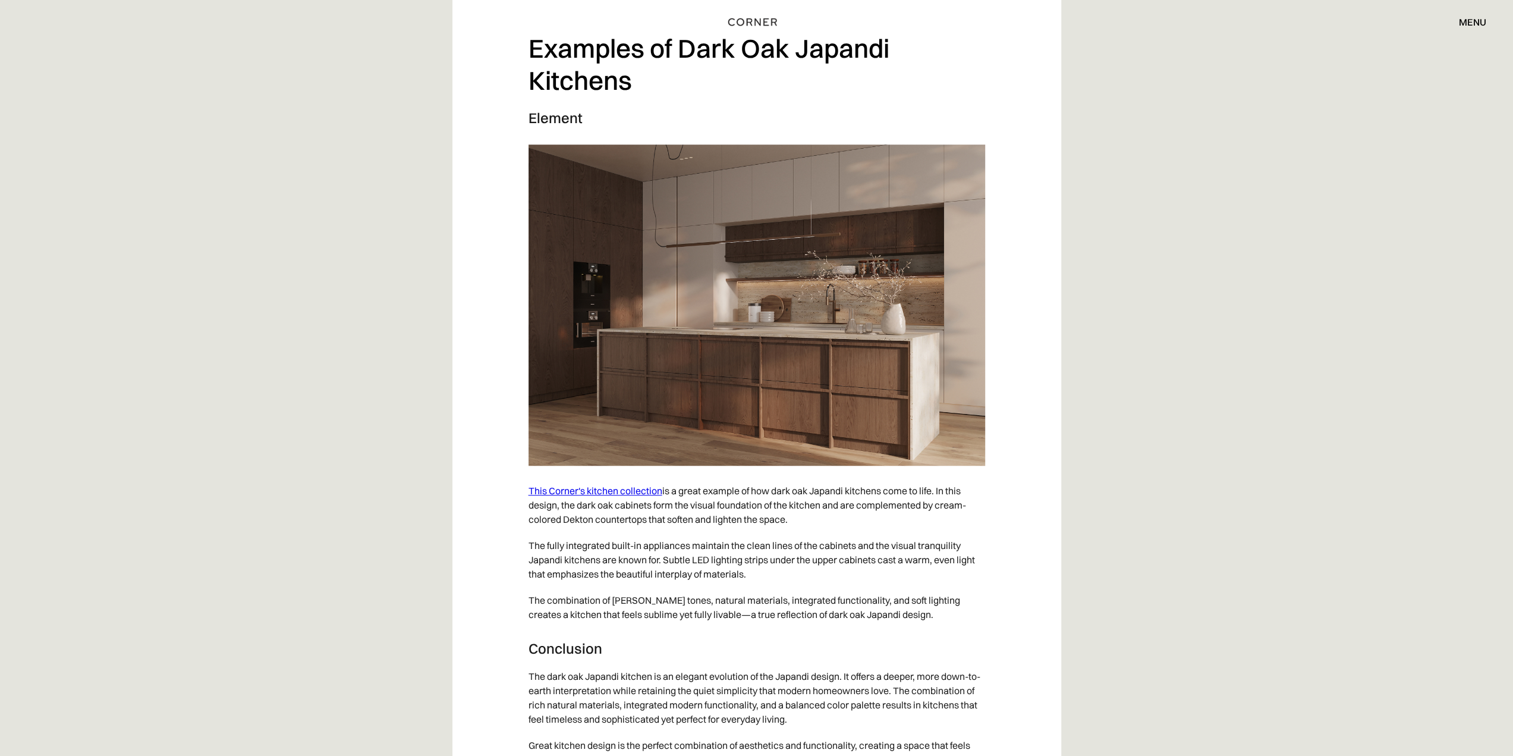
scroll to position [5177, 0]
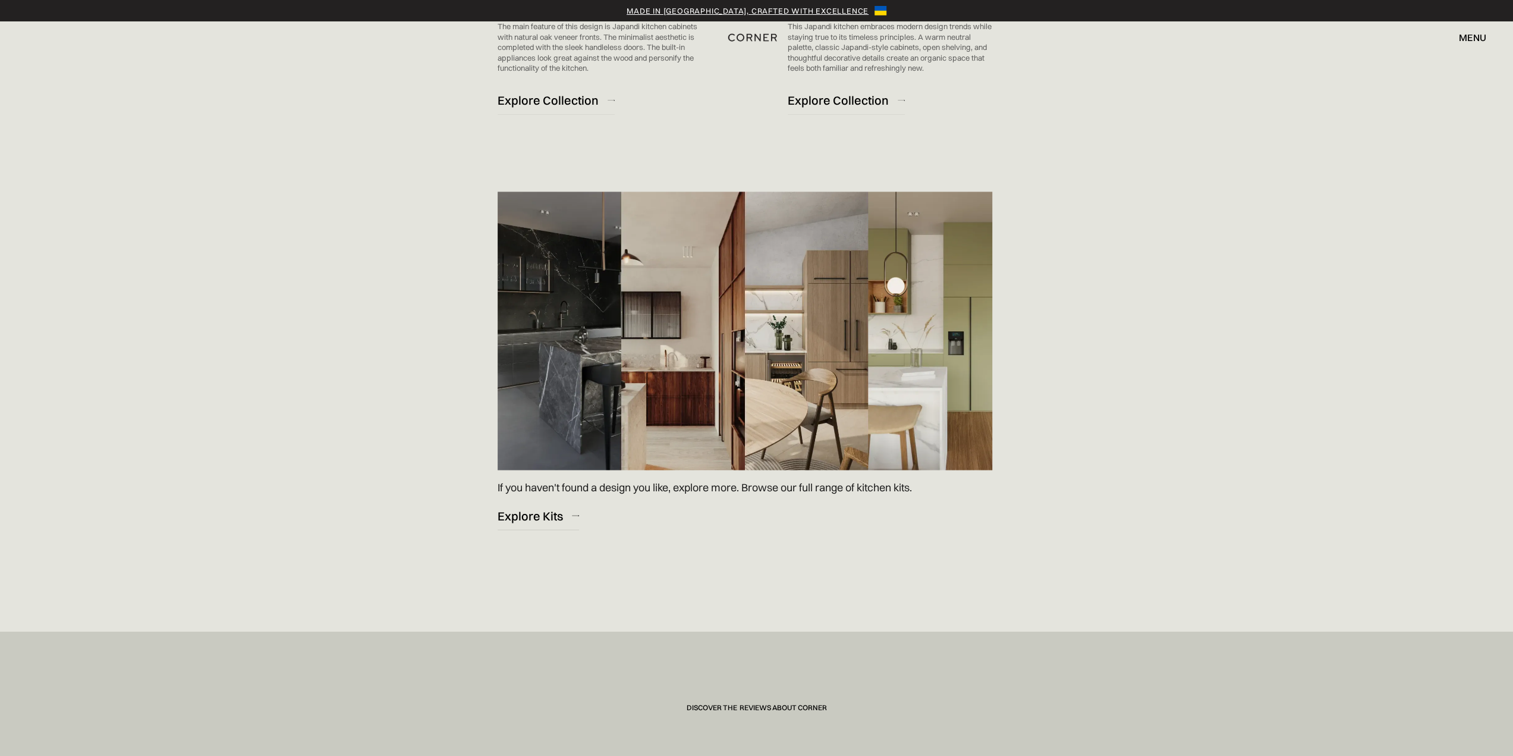
scroll to position [1784, 0]
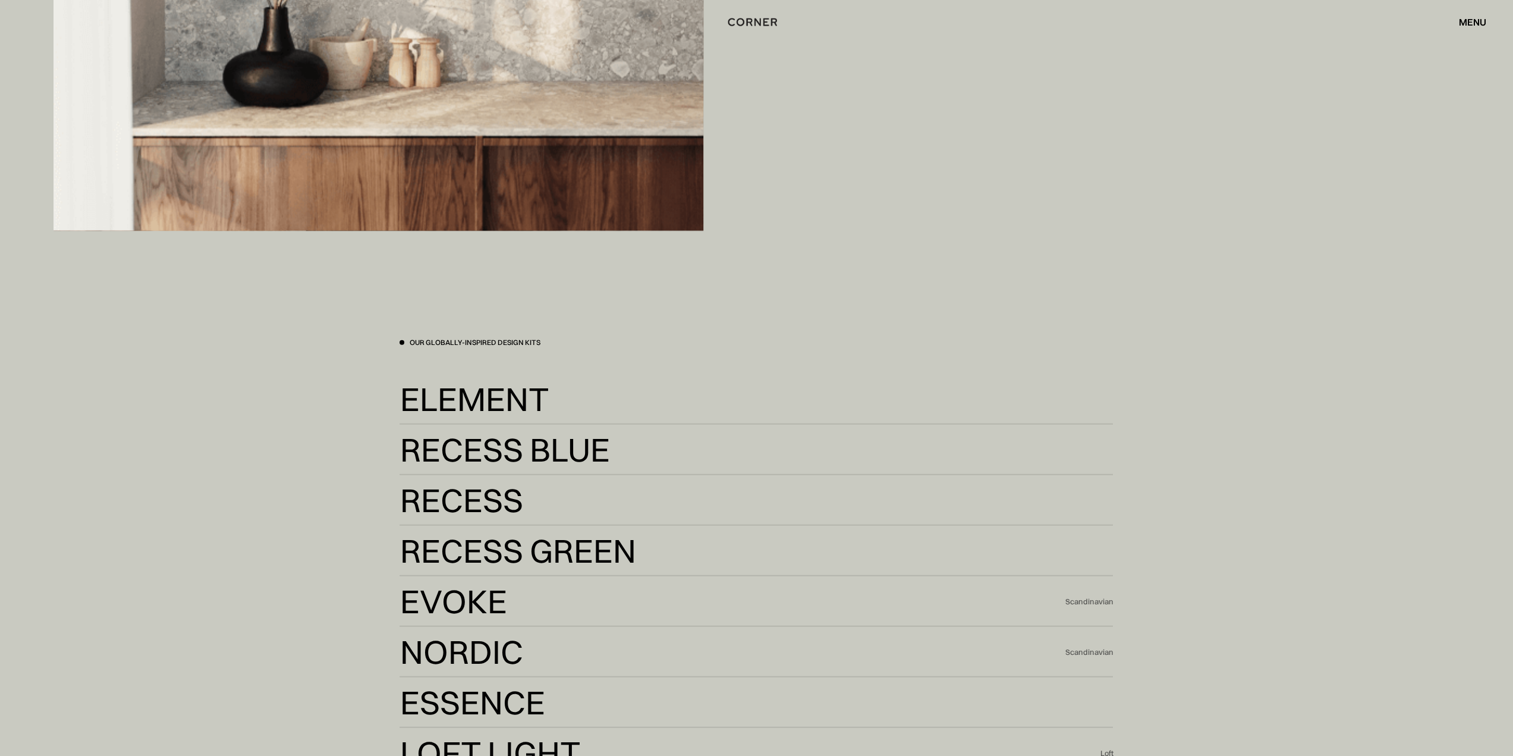
scroll to position [3033, 0]
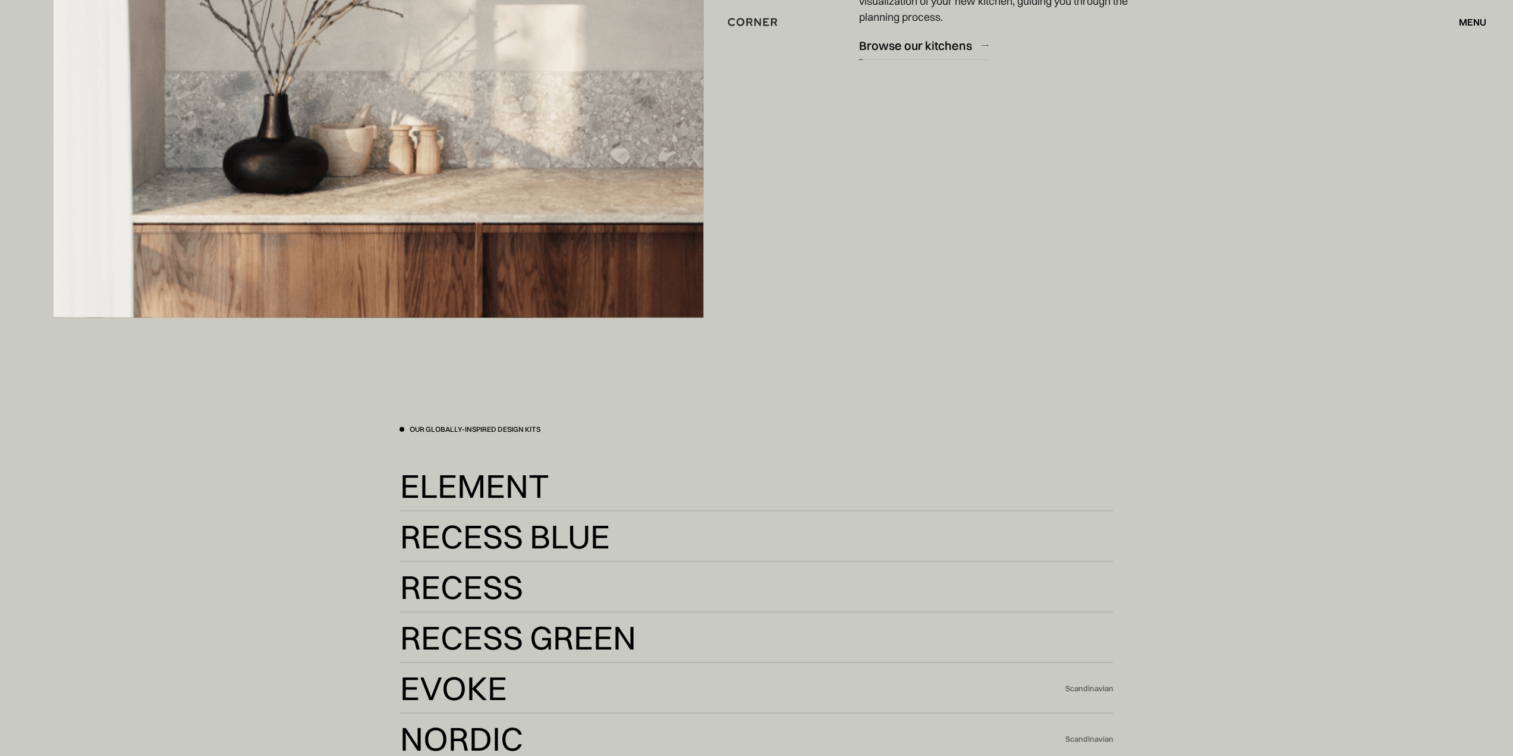
click at [916, 47] on div "Browse our kitchens" at bounding box center [915, 45] width 113 height 16
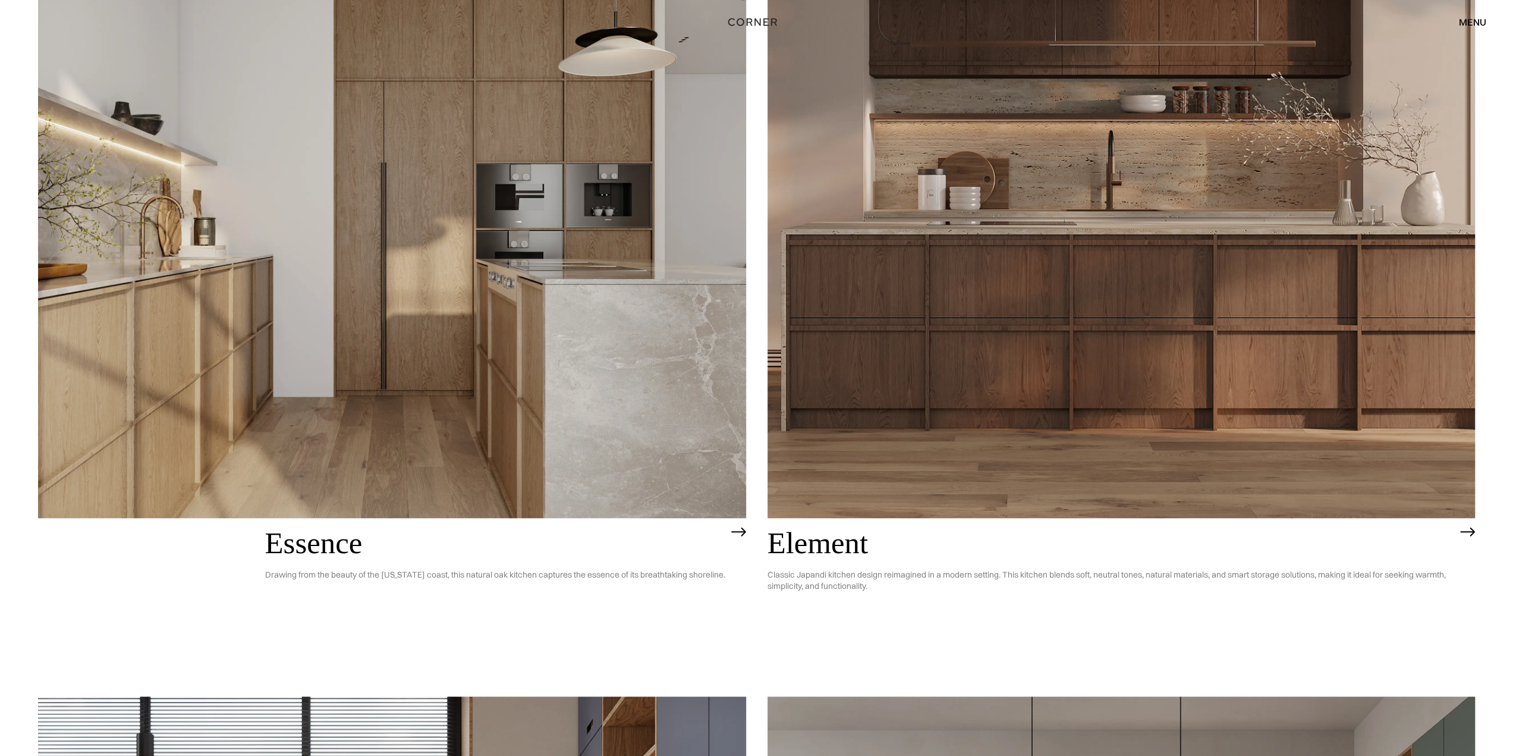
scroll to position [1011, 0]
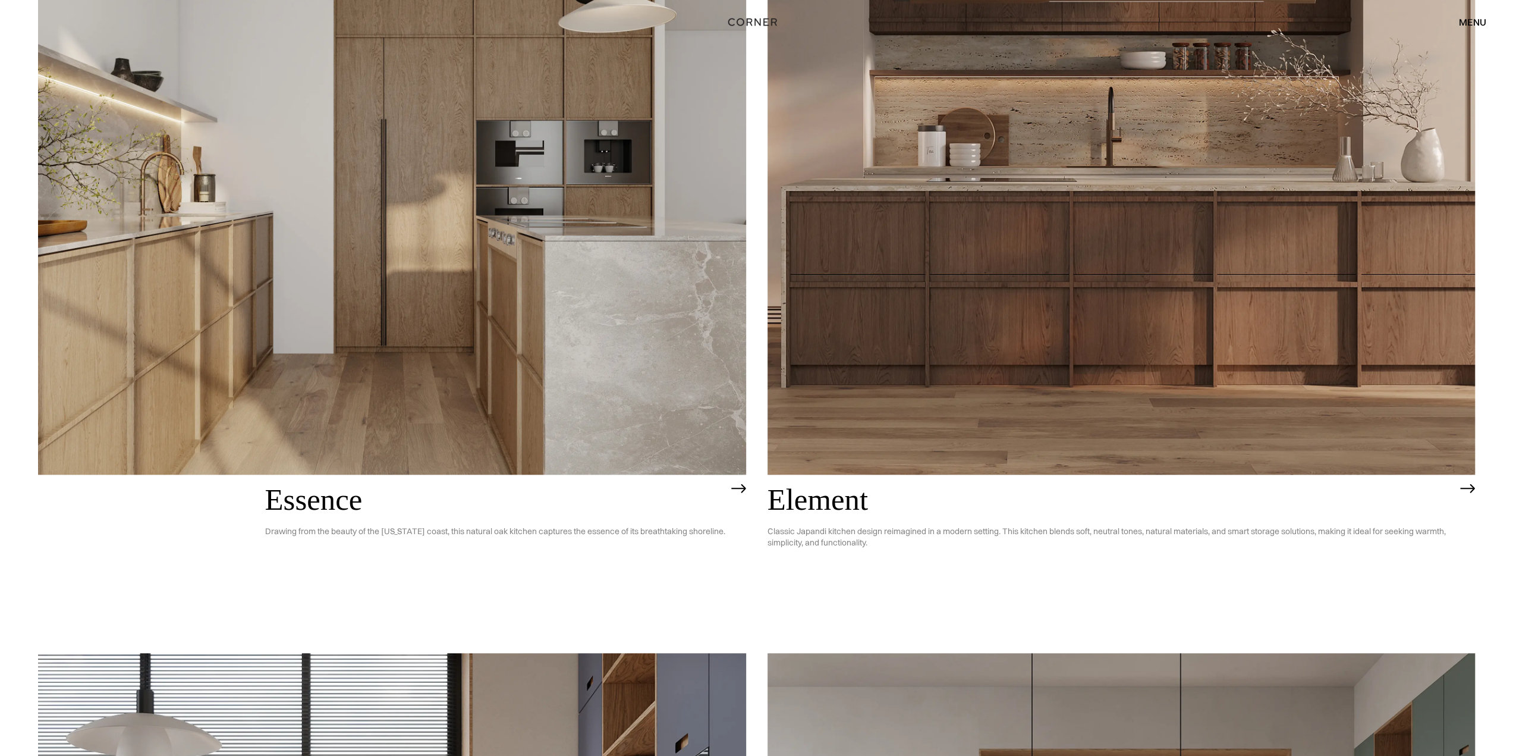
click at [827, 505] on h2 "Element" at bounding box center [1111, 499] width 687 height 33
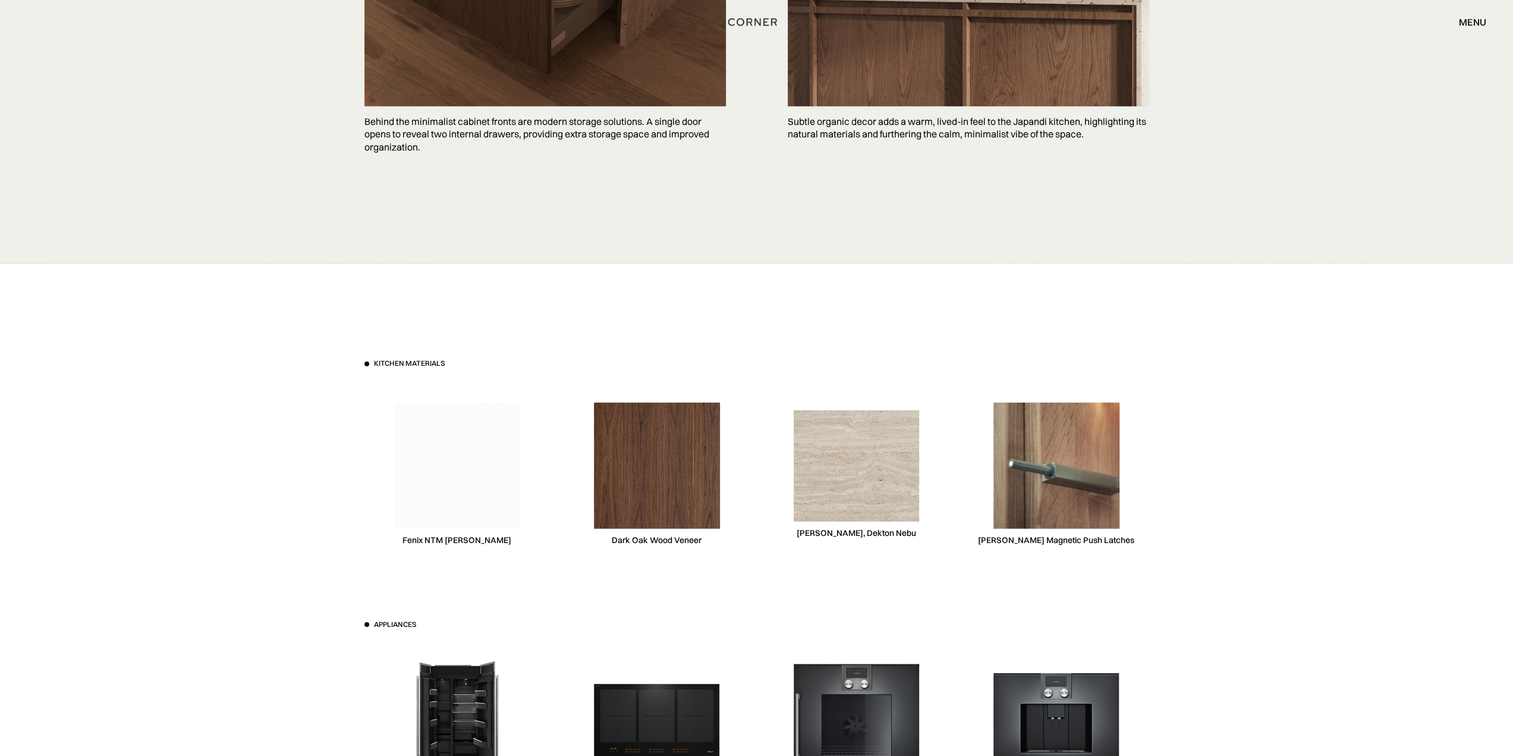
scroll to position [3627, 0]
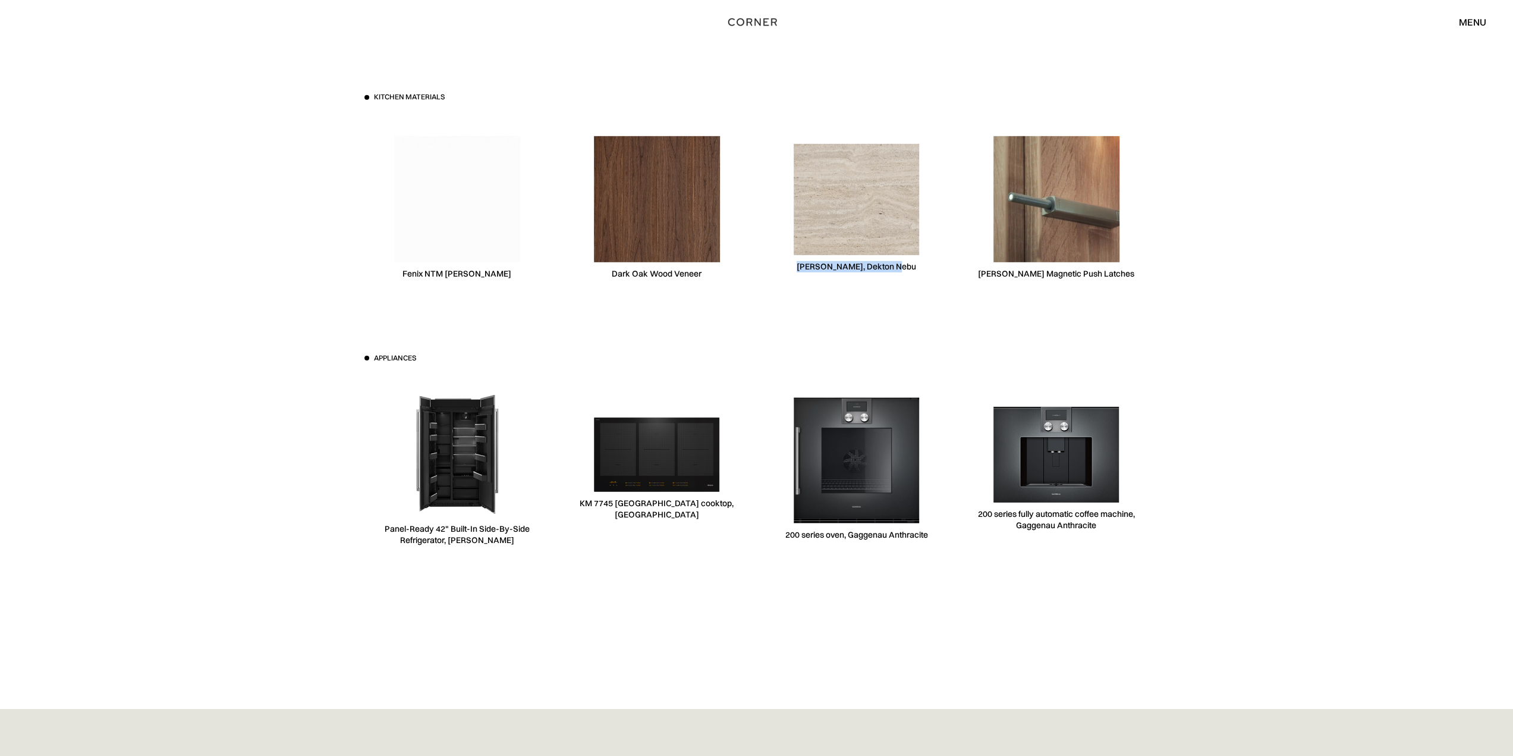
drag, startPoint x: 814, startPoint y: 265, endPoint x: 916, endPoint y: 270, distance: 102.4
click at [916, 270] on div "Consentino, Dekton Nebu" at bounding box center [857, 208] width 186 height 183
copy div "Consentino, Dekton Nebu"
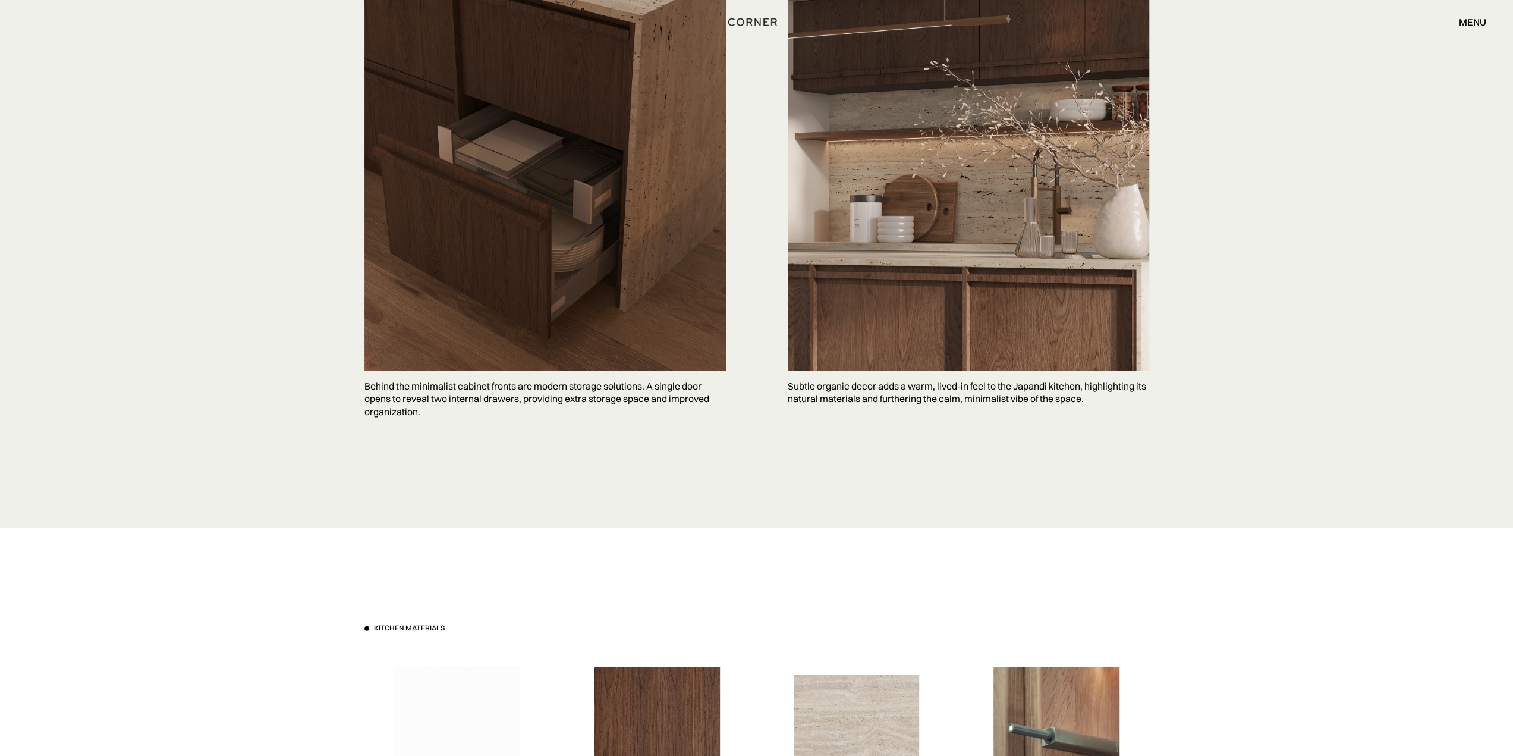
scroll to position [3294, 0]
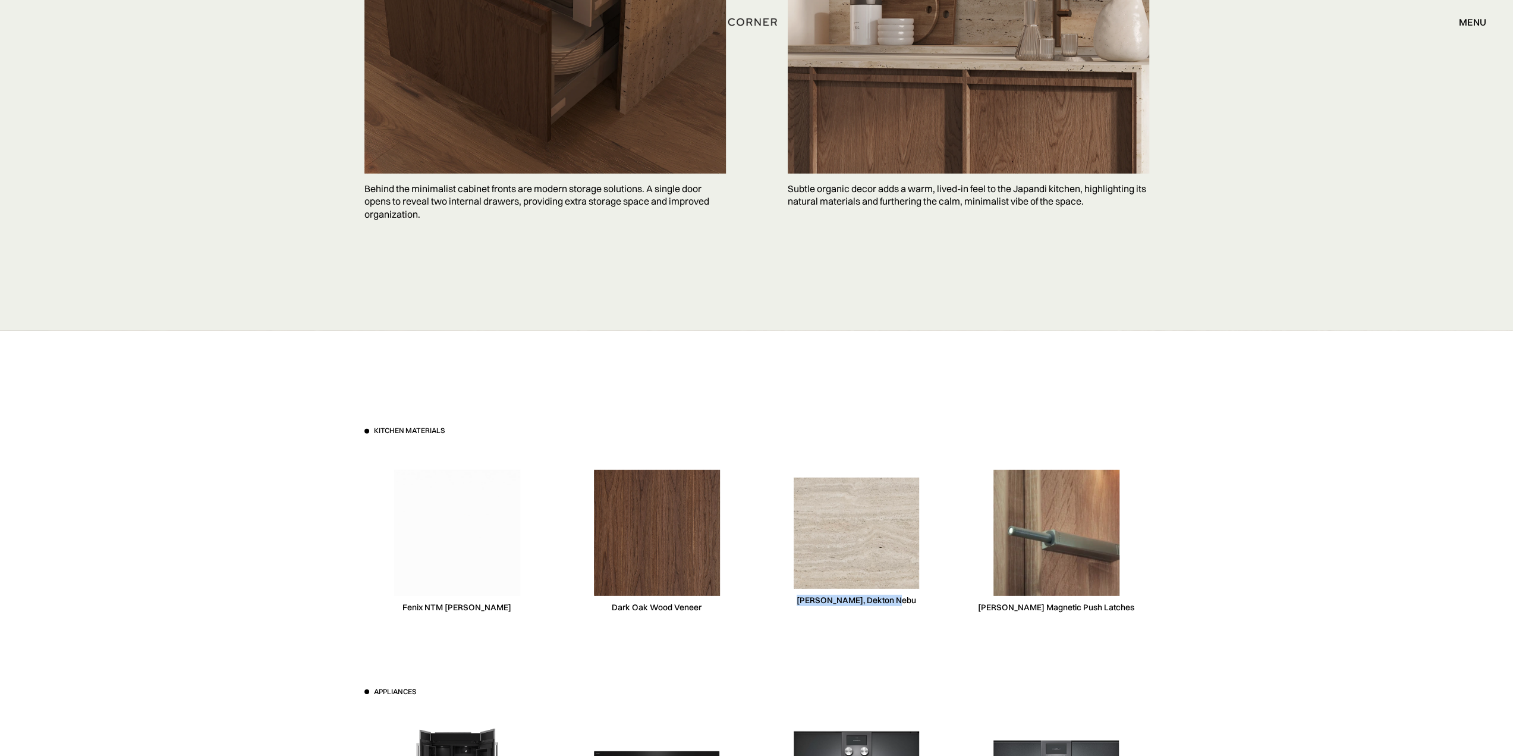
click at [844, 608] on div "Consentino, Dekton Nebu" at bounding box center [857, 541] width 186 height 183
click at [910, 608] on div "Consentino, Dekton Nebu" at bounding box center [857, 541] width 186 height 183
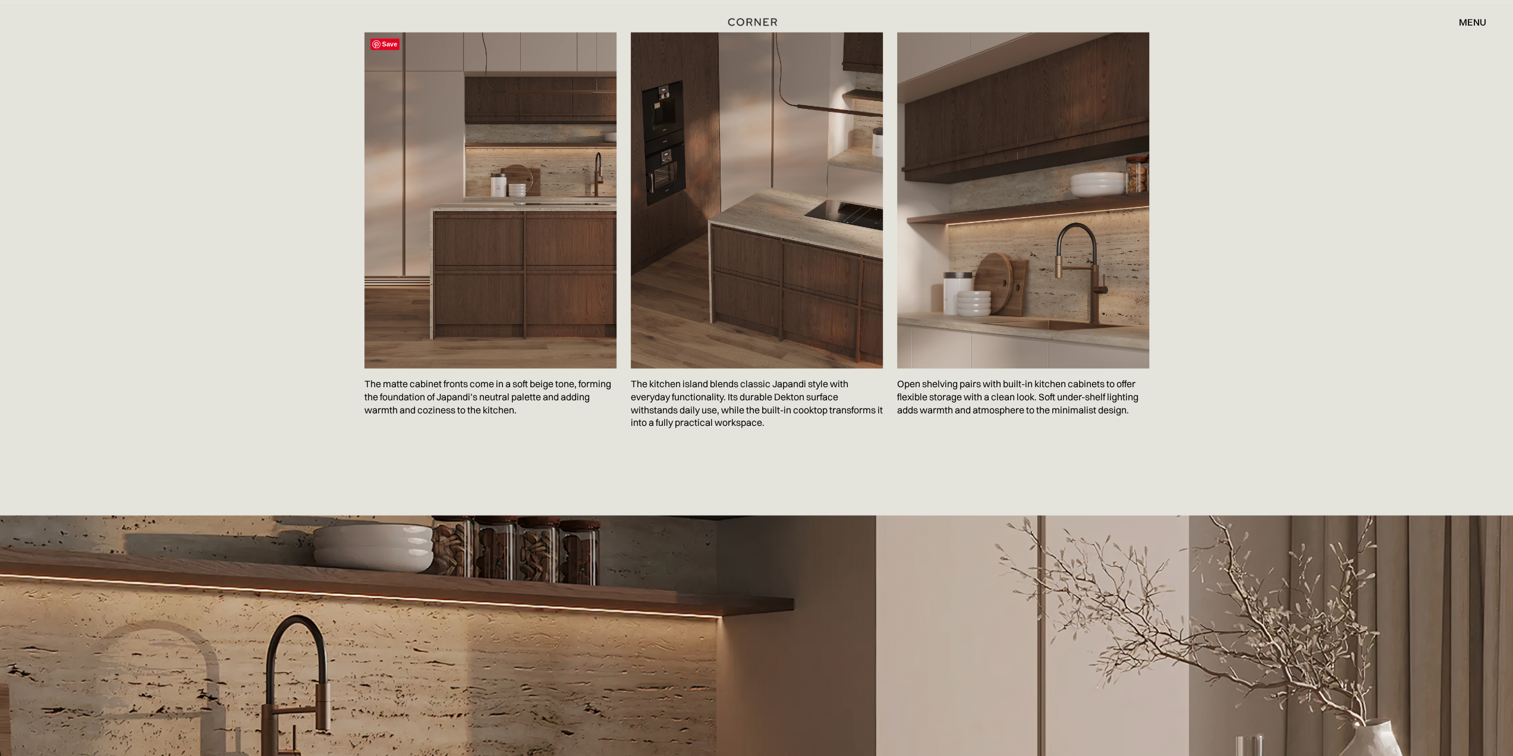
scroll to position [1962, 0]
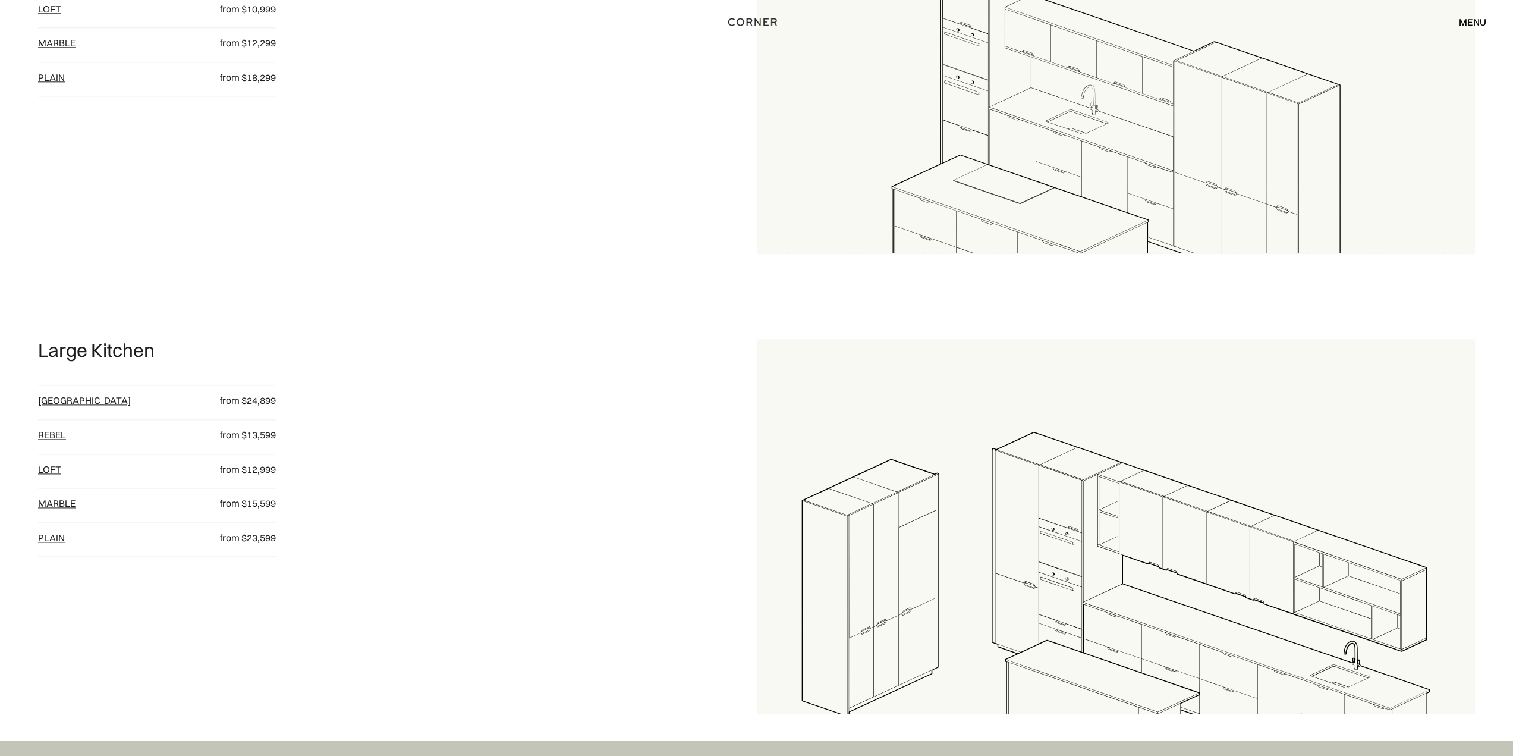
scroll to position [1427, 0]
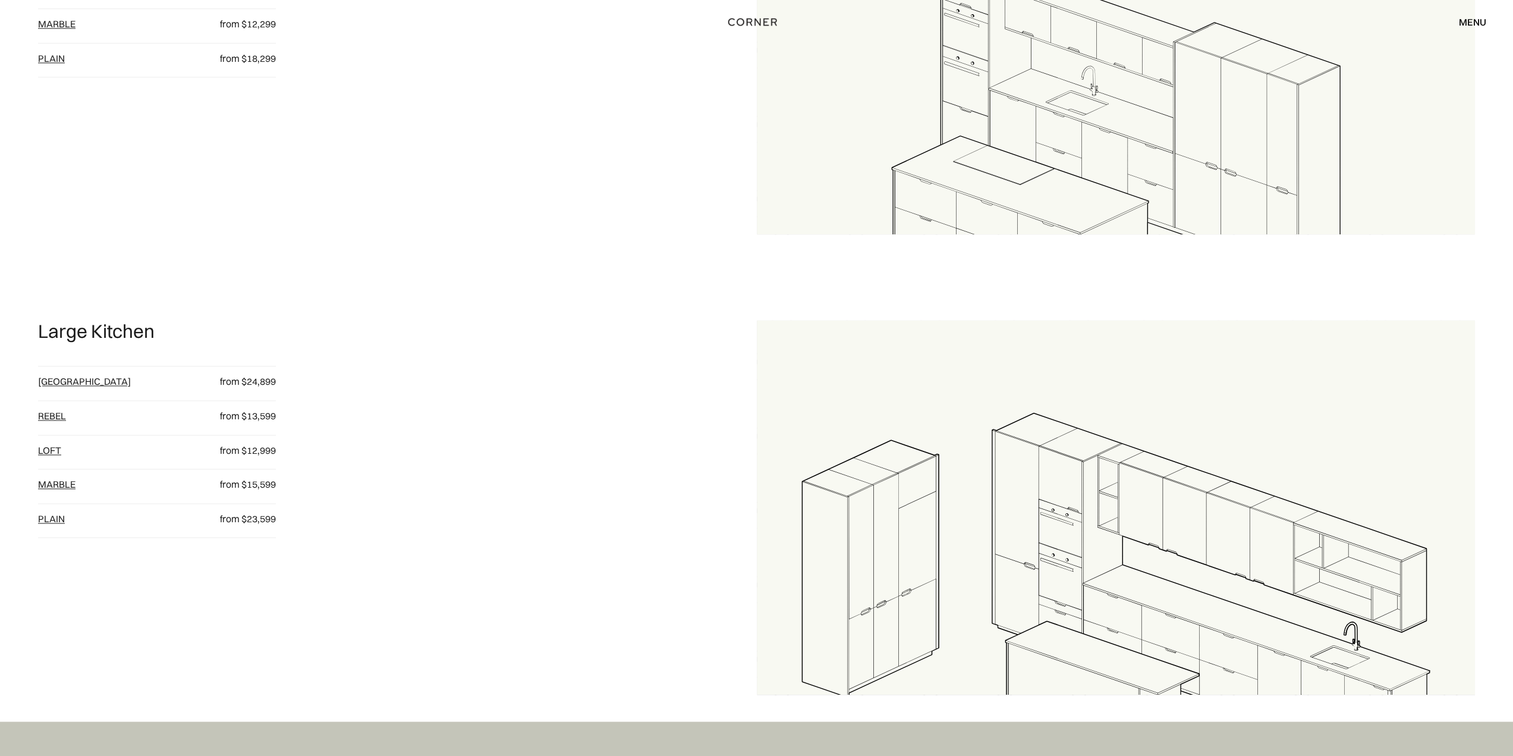
click at [59, 487] on link "Marble" at bounding box center [56, 484] width 37 height 12
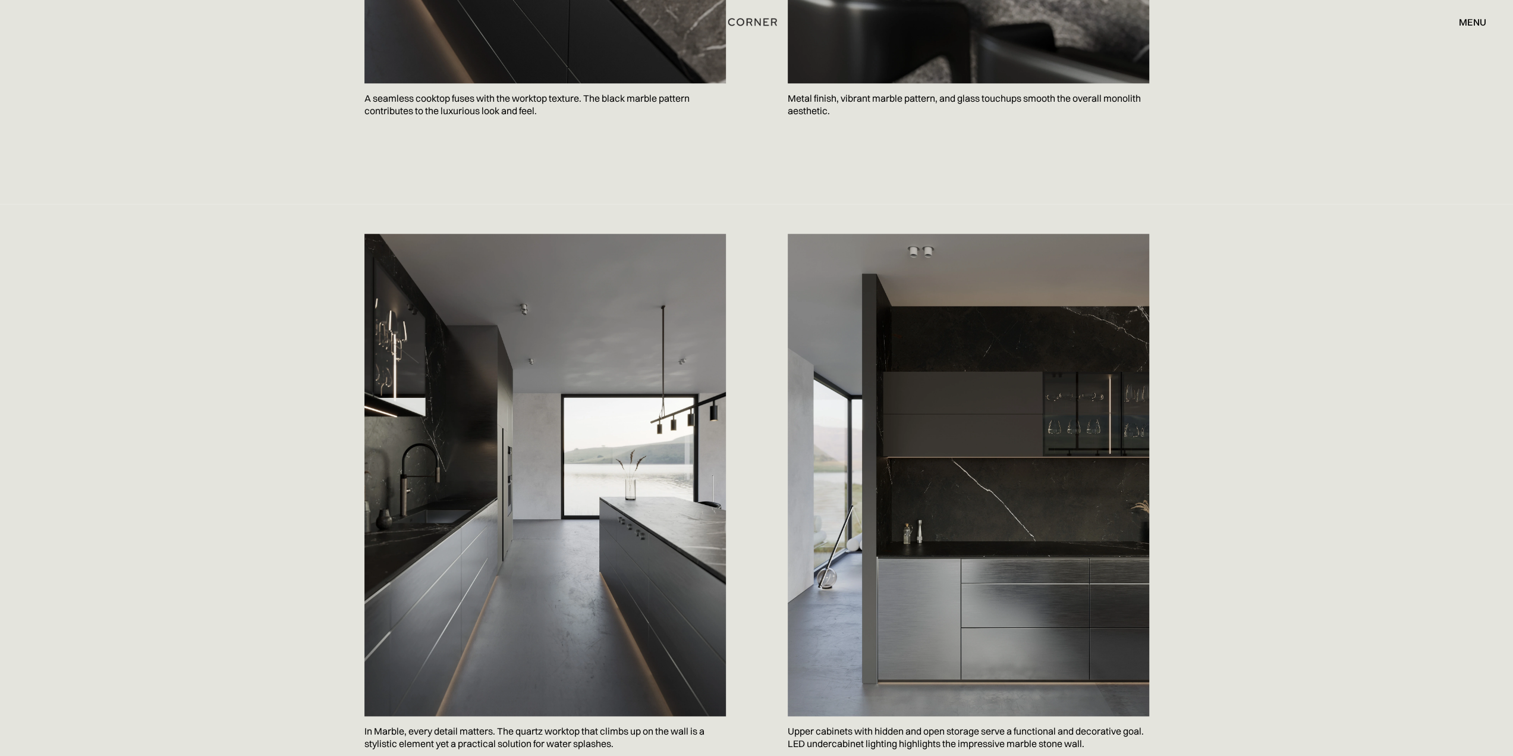
scroll to position [1070, 0]
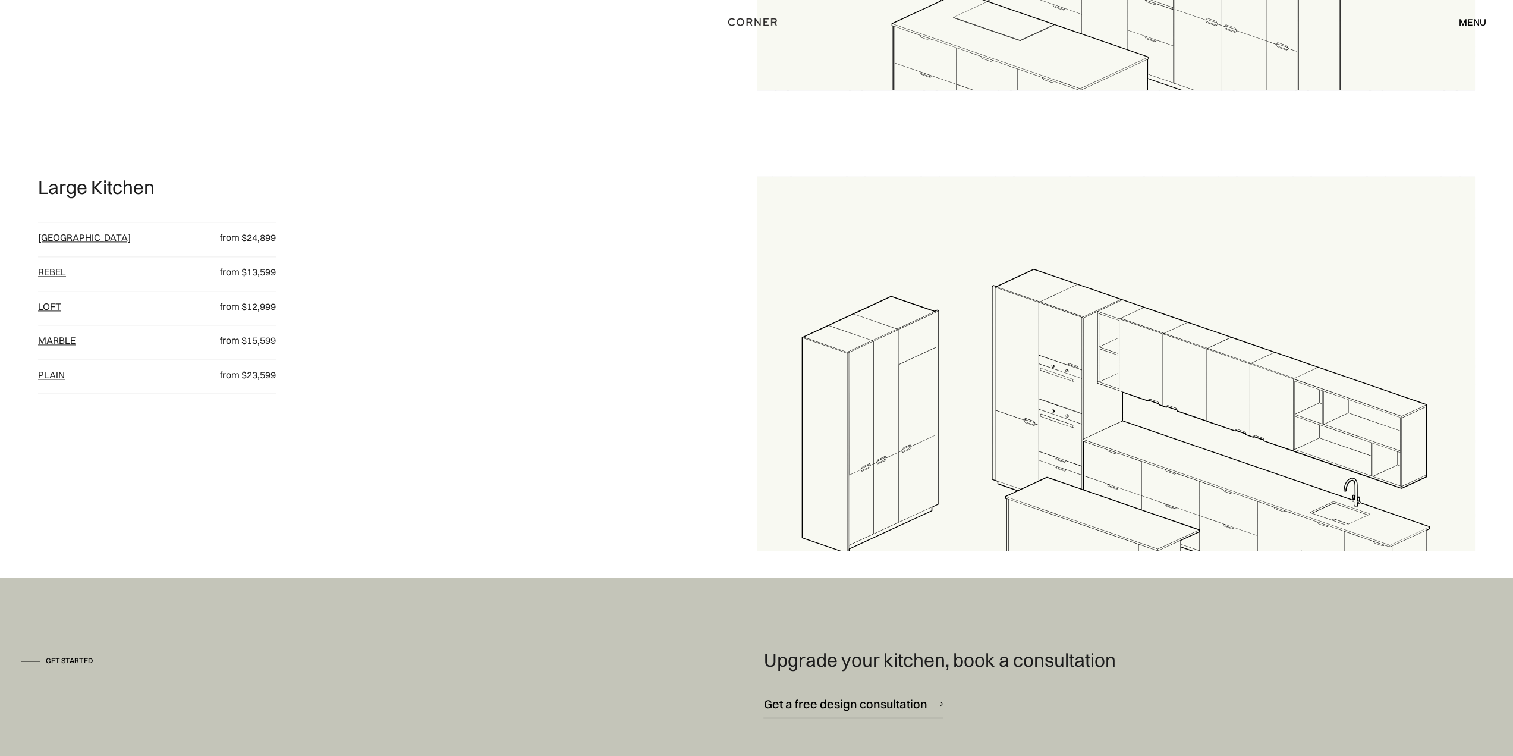
scroll to position [1542, 0]
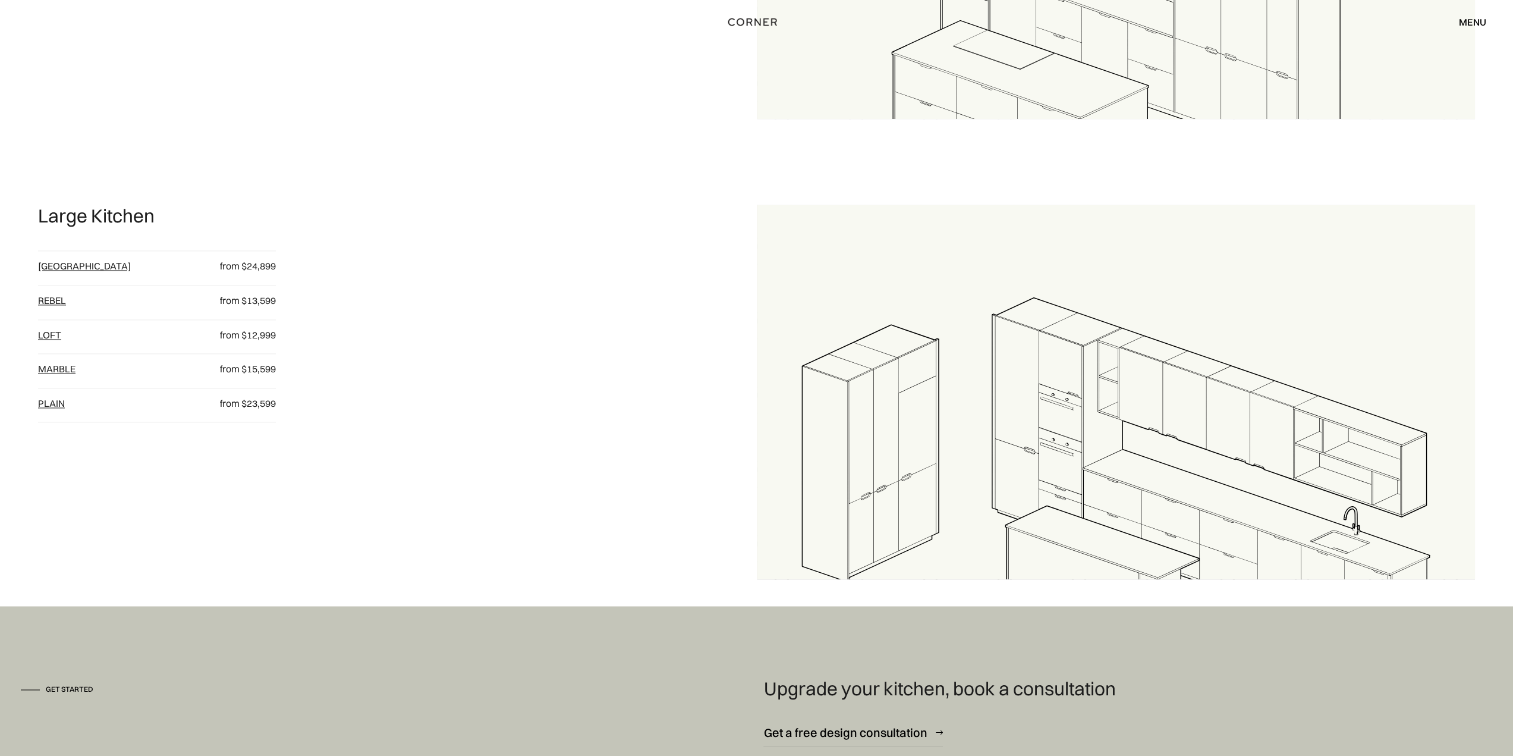
click at [57, 403] on link "plain" at bounding box center [51, 403] width 27 height 12
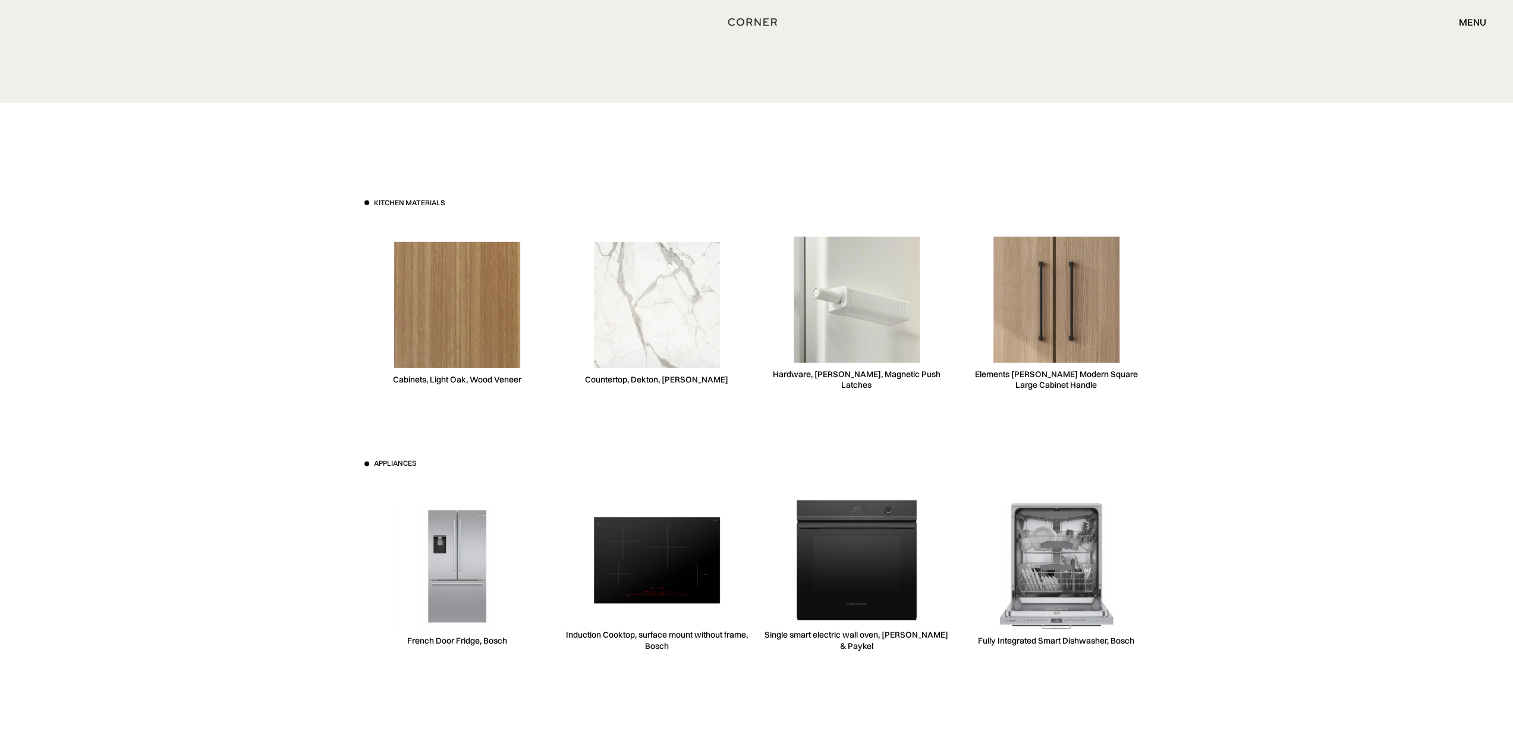
scroll to position [3330, 0]
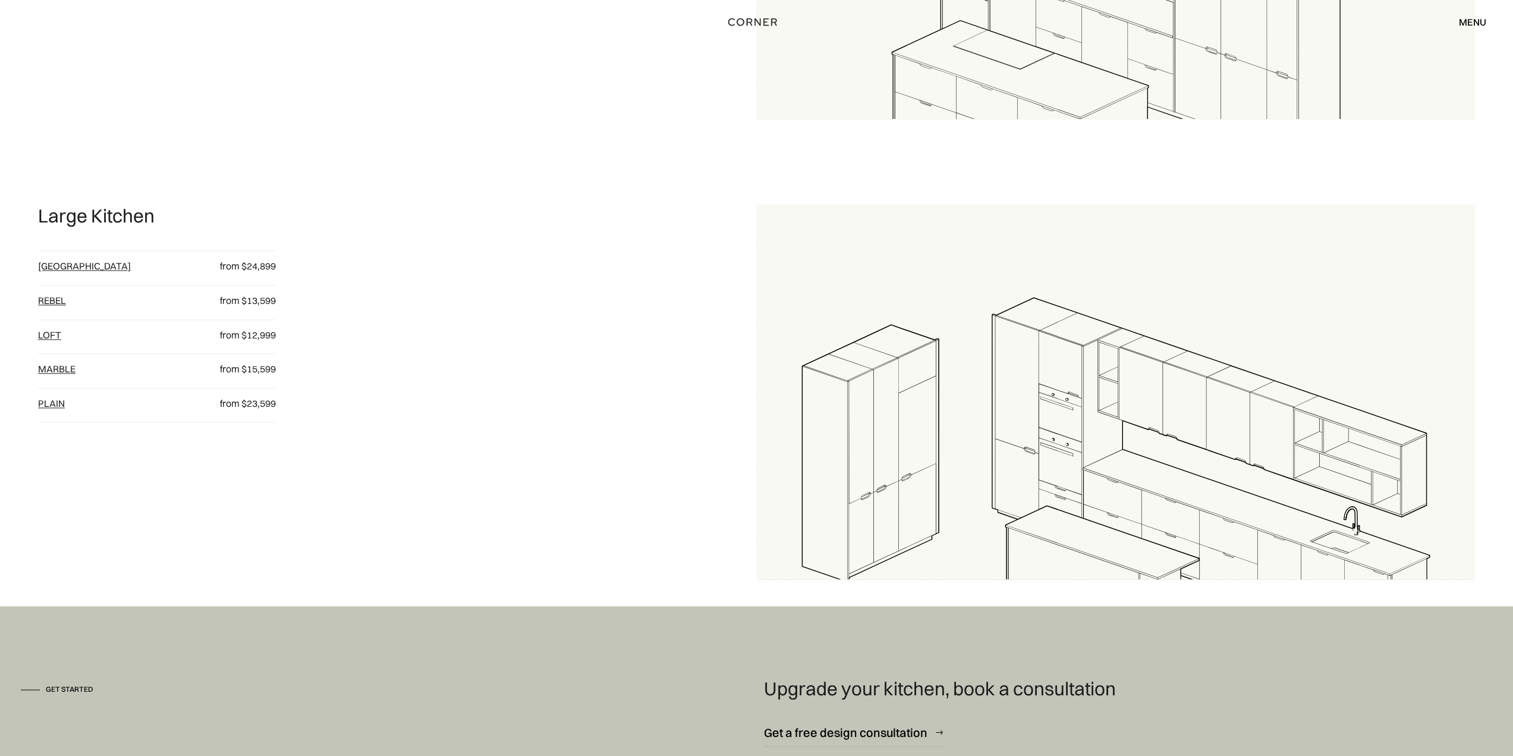
click at [55, 265] on link "[GEOGRAPHIC_DATA]" at bounding box center [84, 266] width 93 height 12
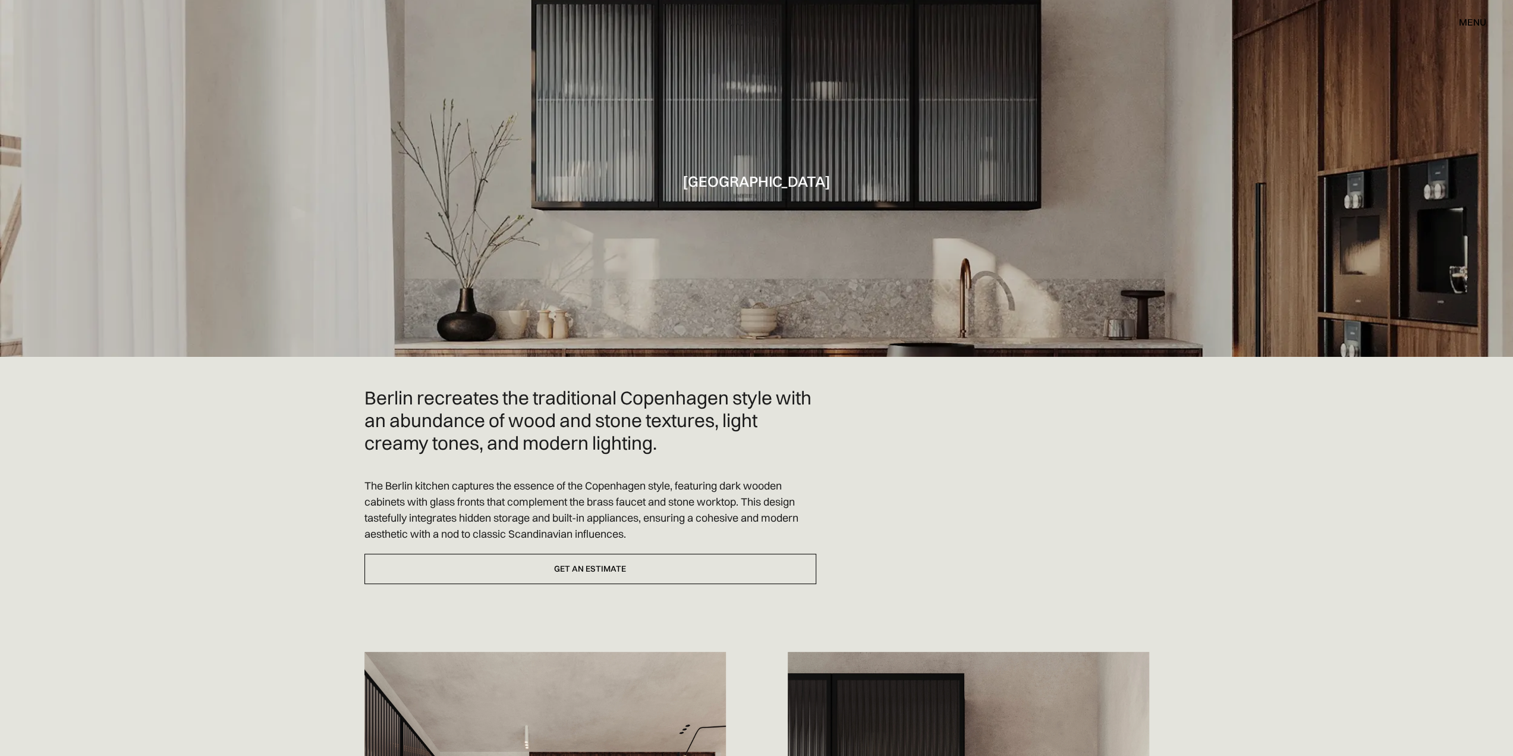
drag, startPoint x: 161, startPoint y: 86, endPoint x: 161, endPoint y: 80, distance: 6.0
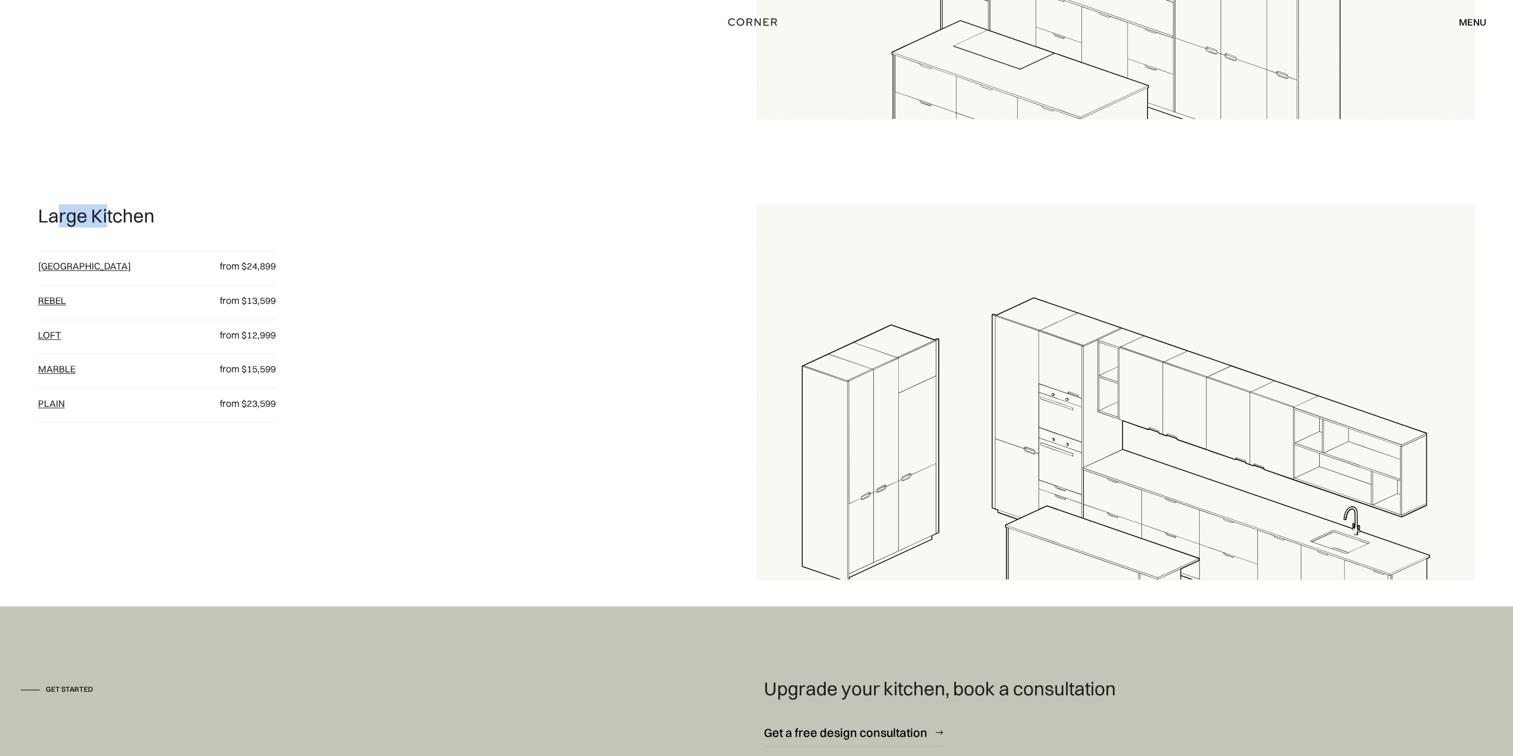
drag, startPoint x: 61, startPoint y: 212, endPoint x: 186, endPoint y: 230, distance: 125.5
click at [127, 219] on p "Large Kitchen" at bounding box center [96, 216] width 117 height 23
click at [45, 262] on link "[GEOGRAPHIC_DATA]" at bounding box center [84, 266] width 93 height 12
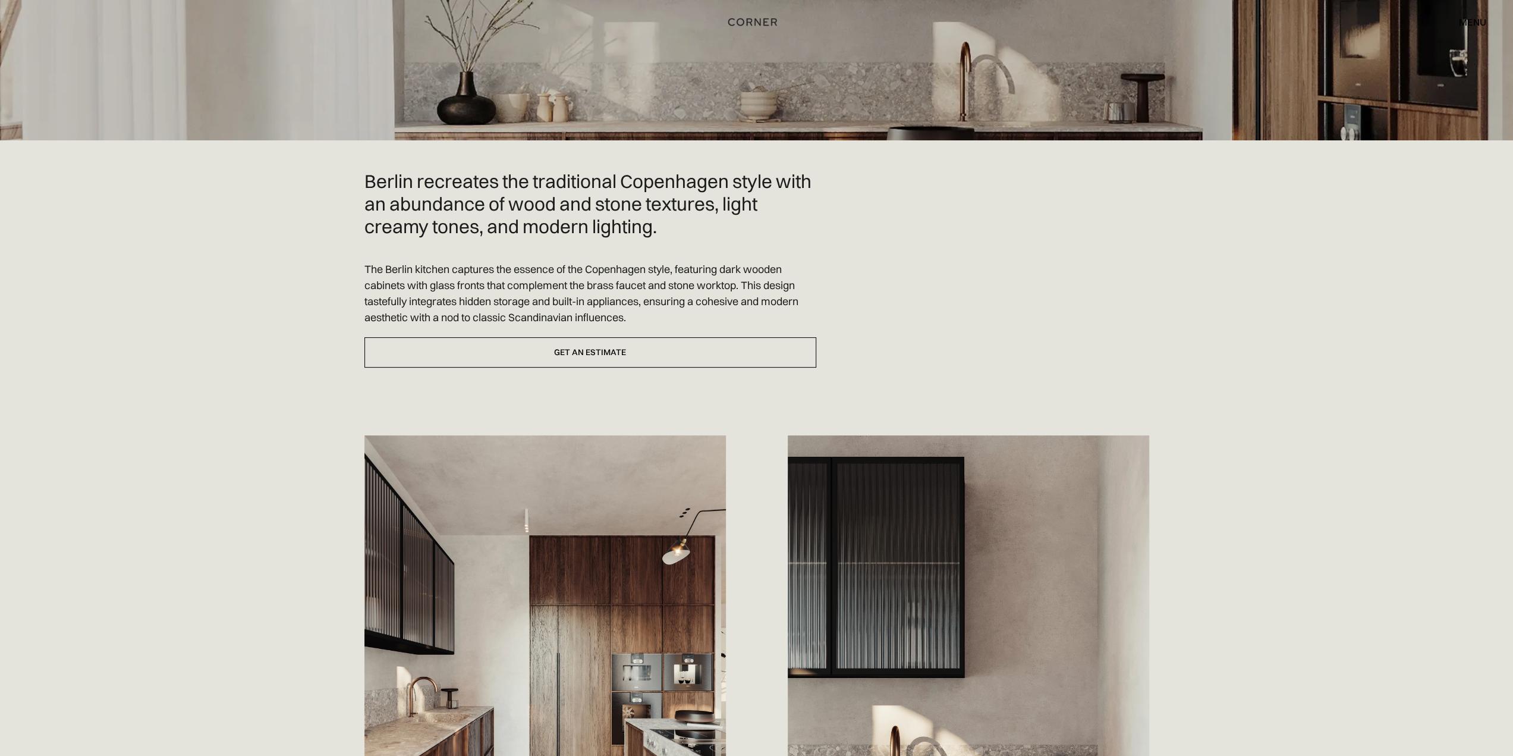
scroll to position [476, 0]
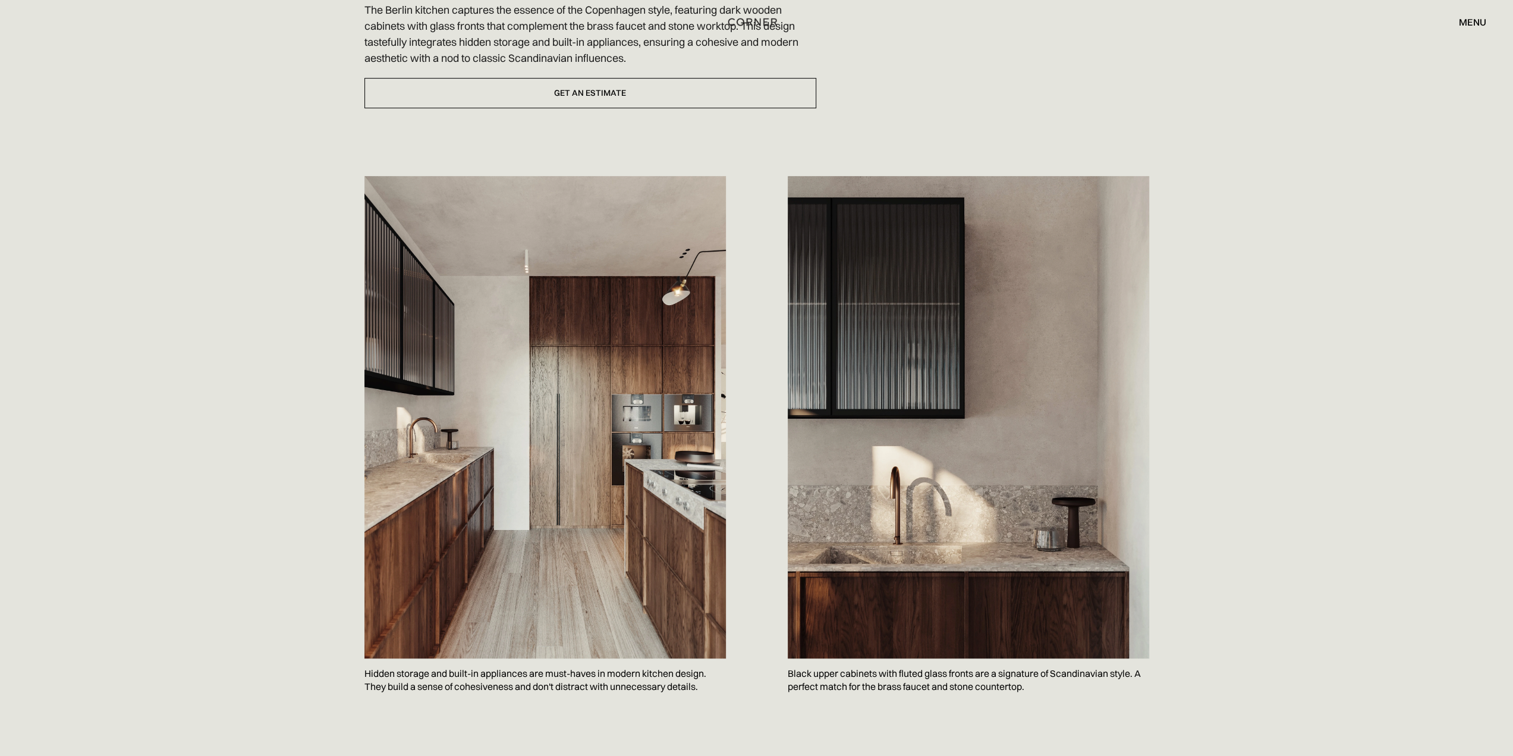
drag, startPoint x: 228, startPoint y: 319, endPoint x: 217, endPoint y: 318, distance: 10.8
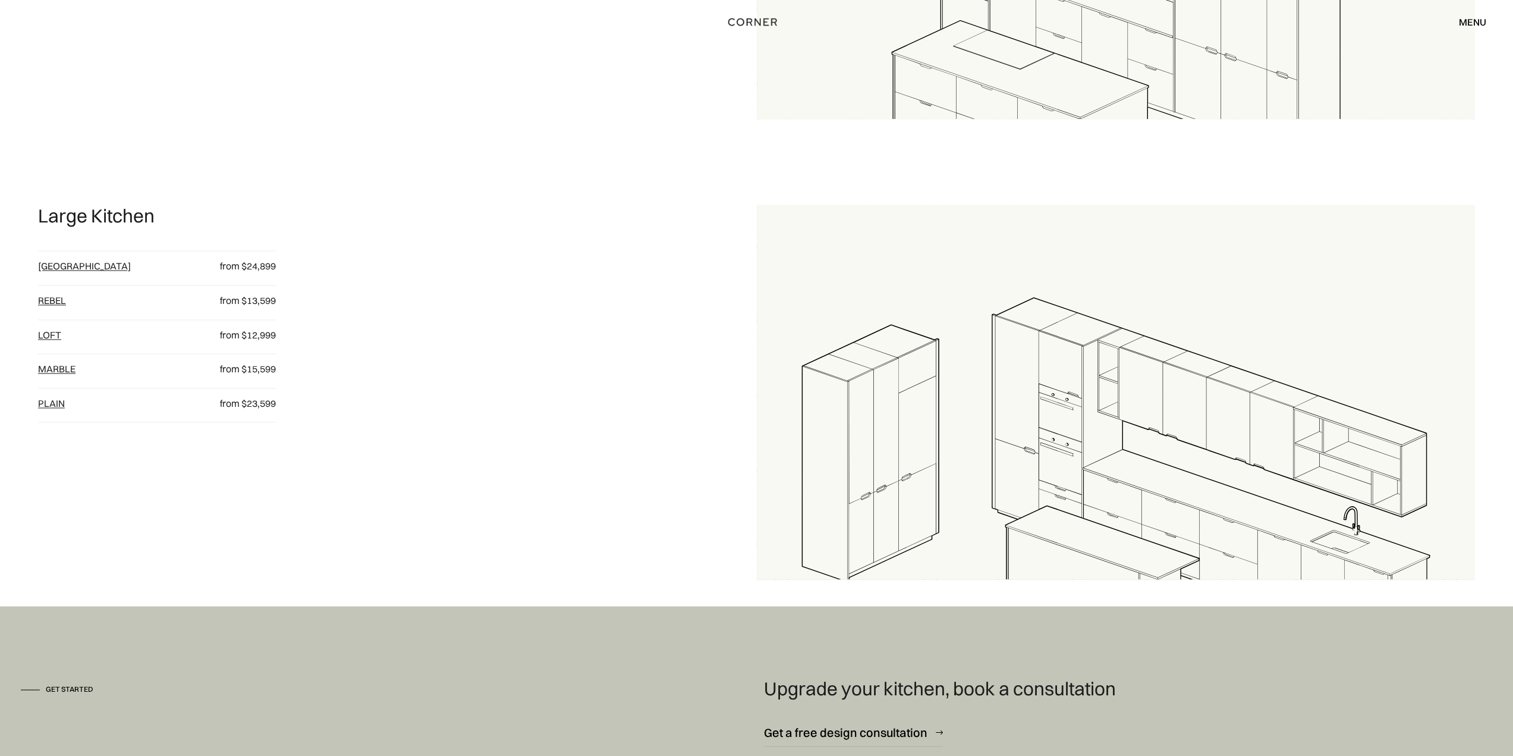
click at [44, 337] on link "loft" at bounding box center [49, 335] width 23 height 12
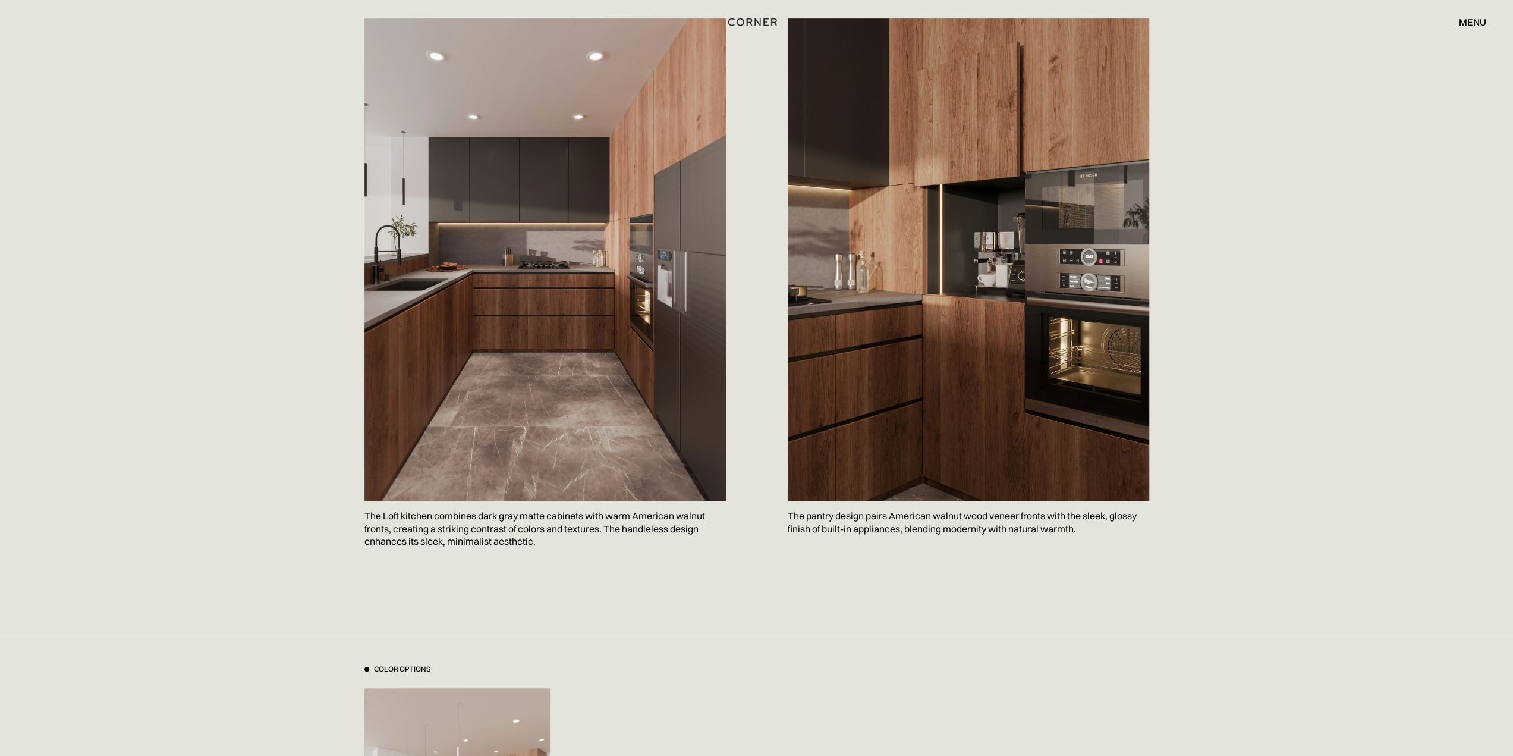
scroll to position [535, 0]
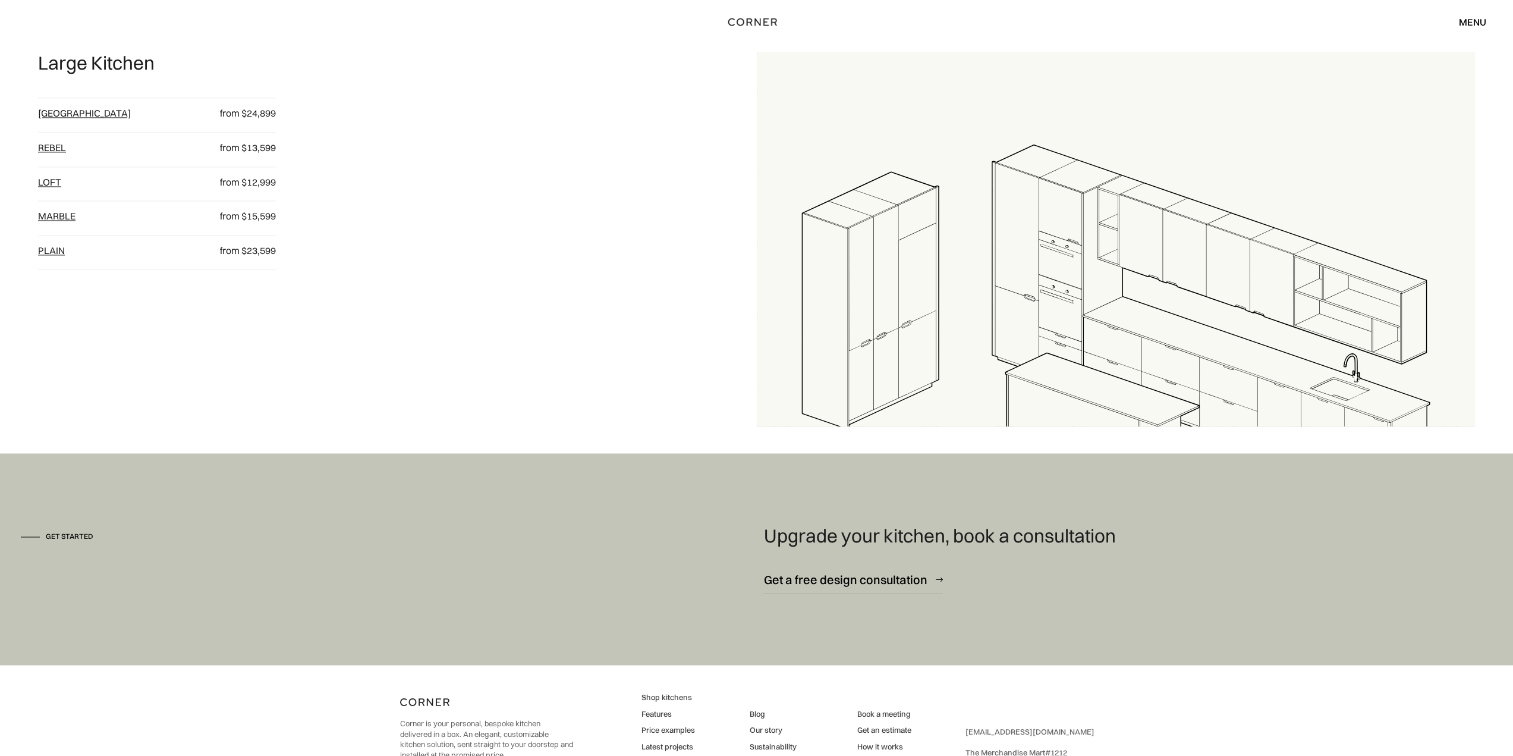
scroll to position [1780, 0]
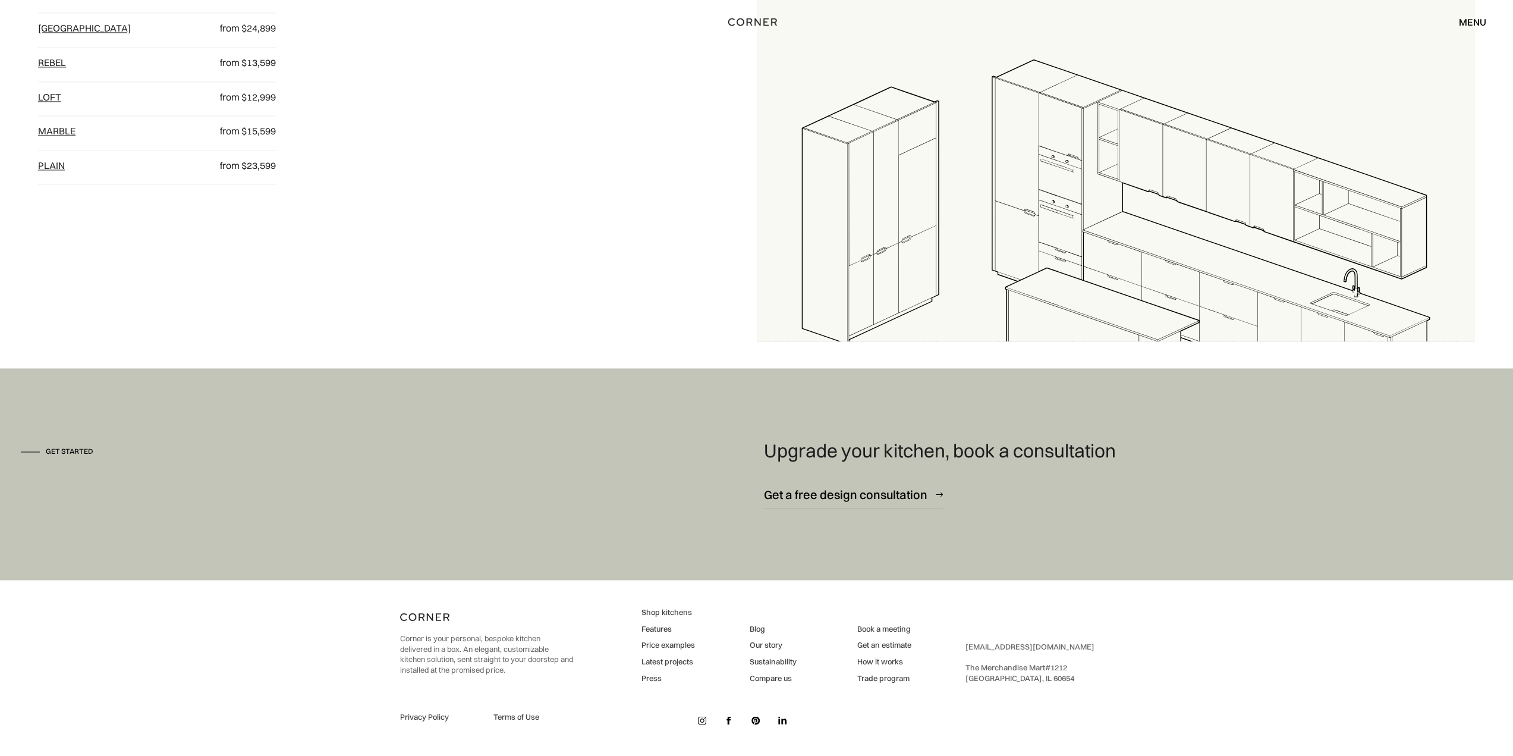
click at [679, 661] on link "Latest projects" at bounding box center [669, 661] width 54 height 11
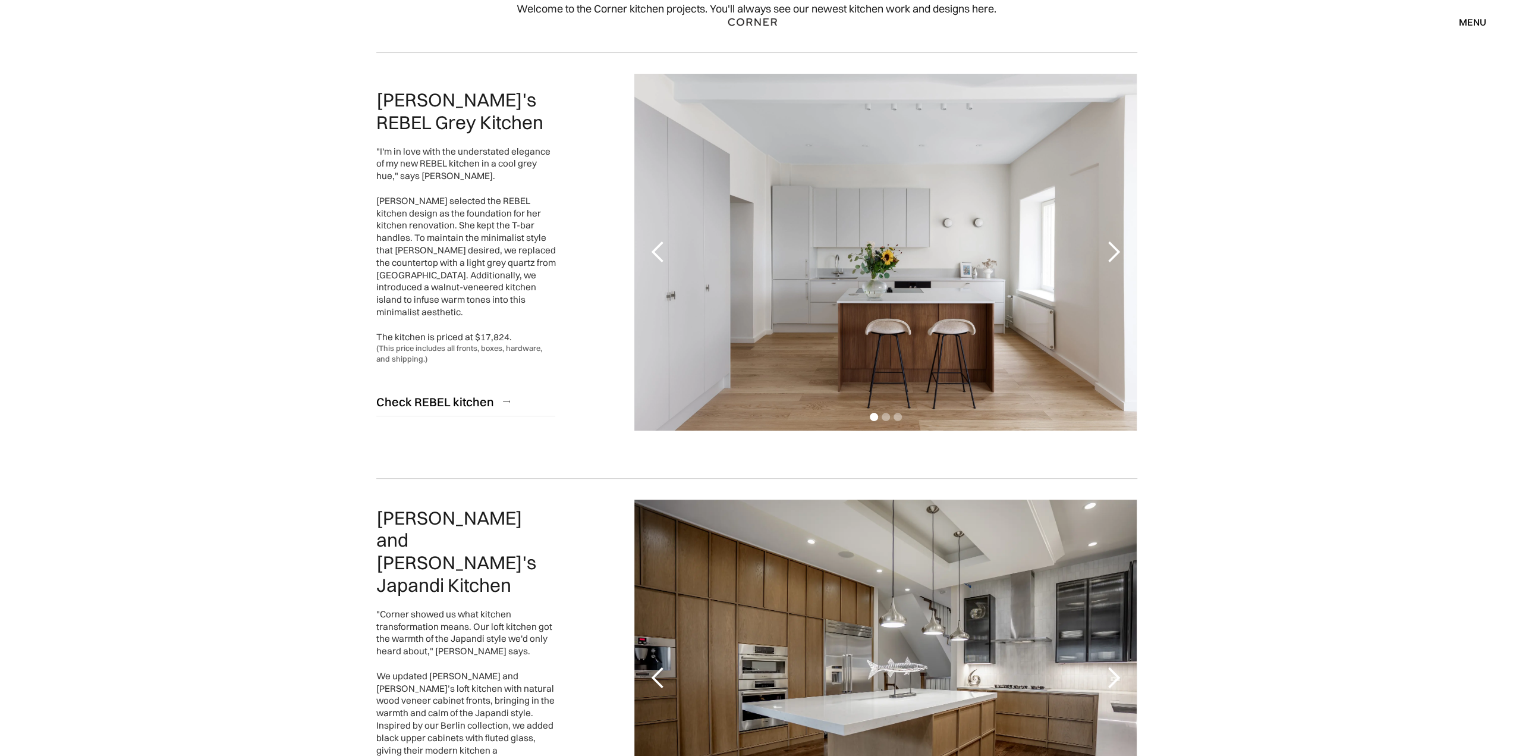
scroll to position [357, 0]
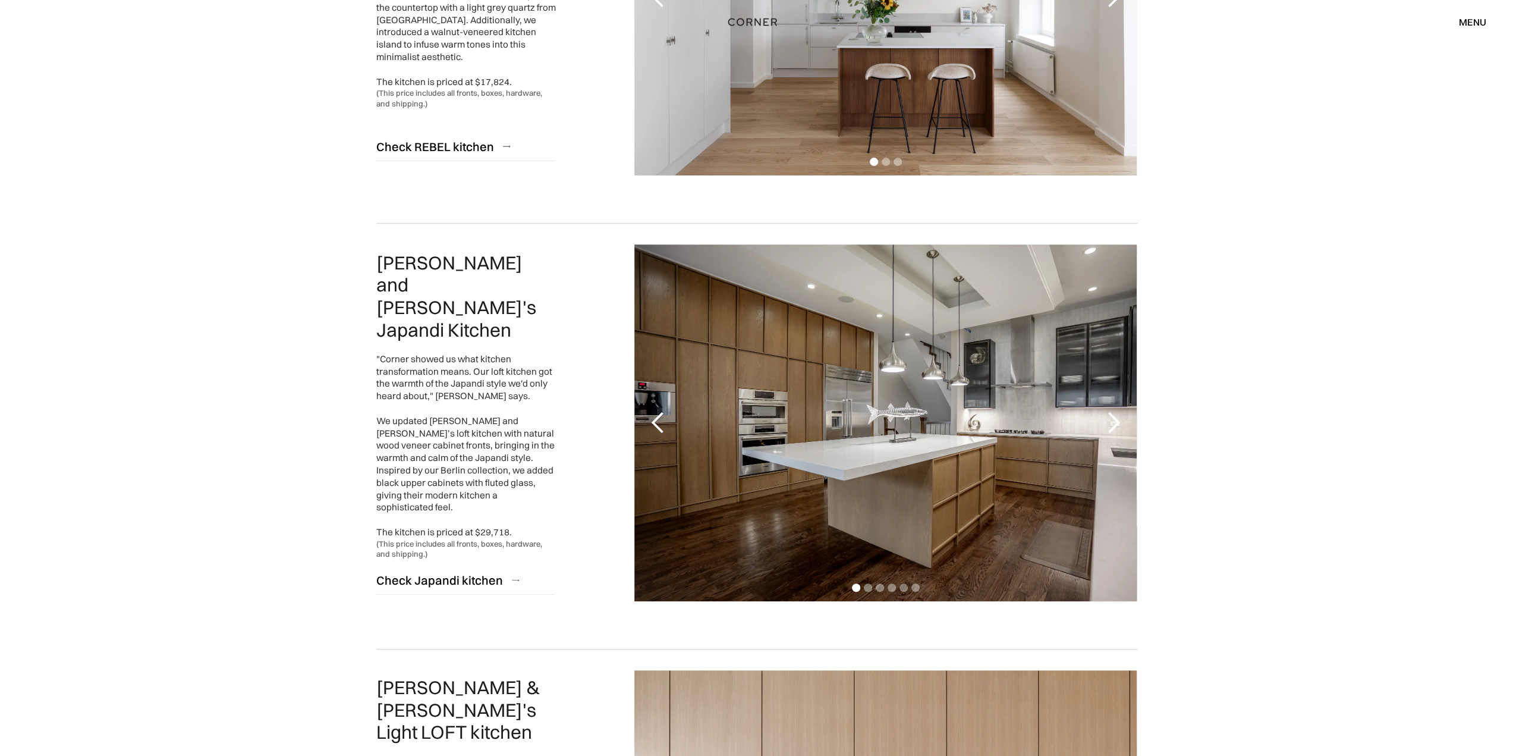
click at [1111, 426] on div "next slide" at bounding box center [1113, 423] width 24 height 24
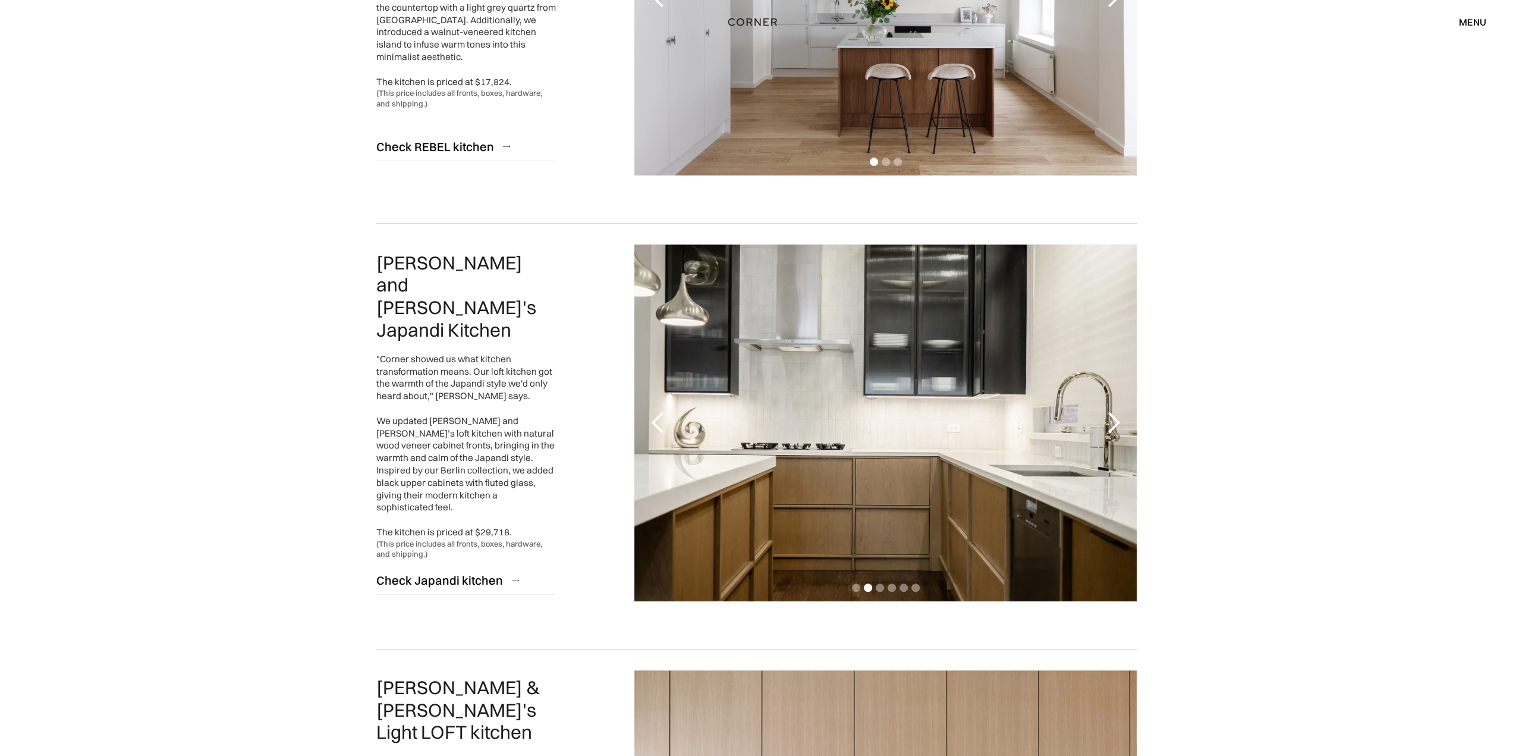
click at [1111, 426] on div "next slide" at bounding box center [1113, 423] width 24 height 24
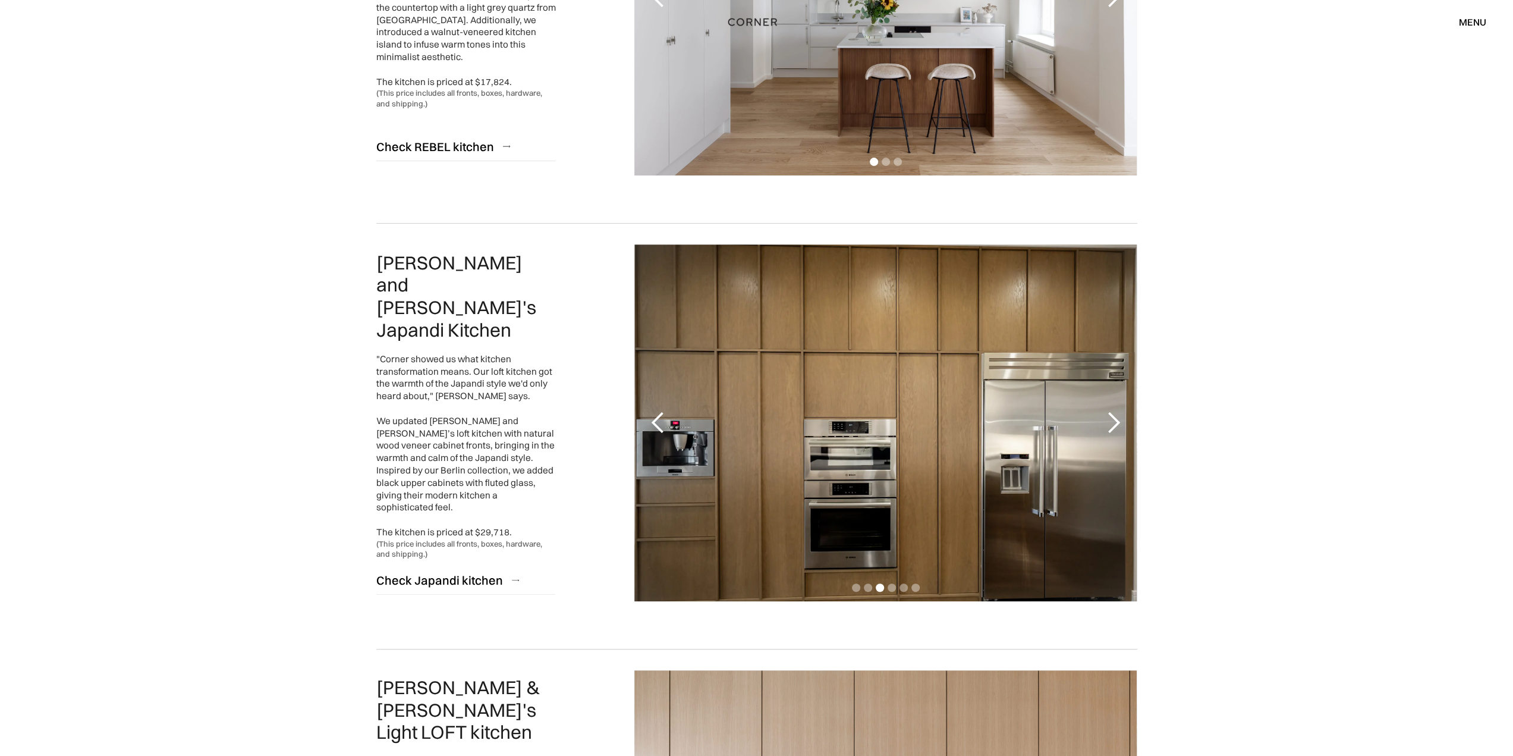
click at [1111, 426] on div "next slide" at bounding box center [1113, 423] width 24 height 24
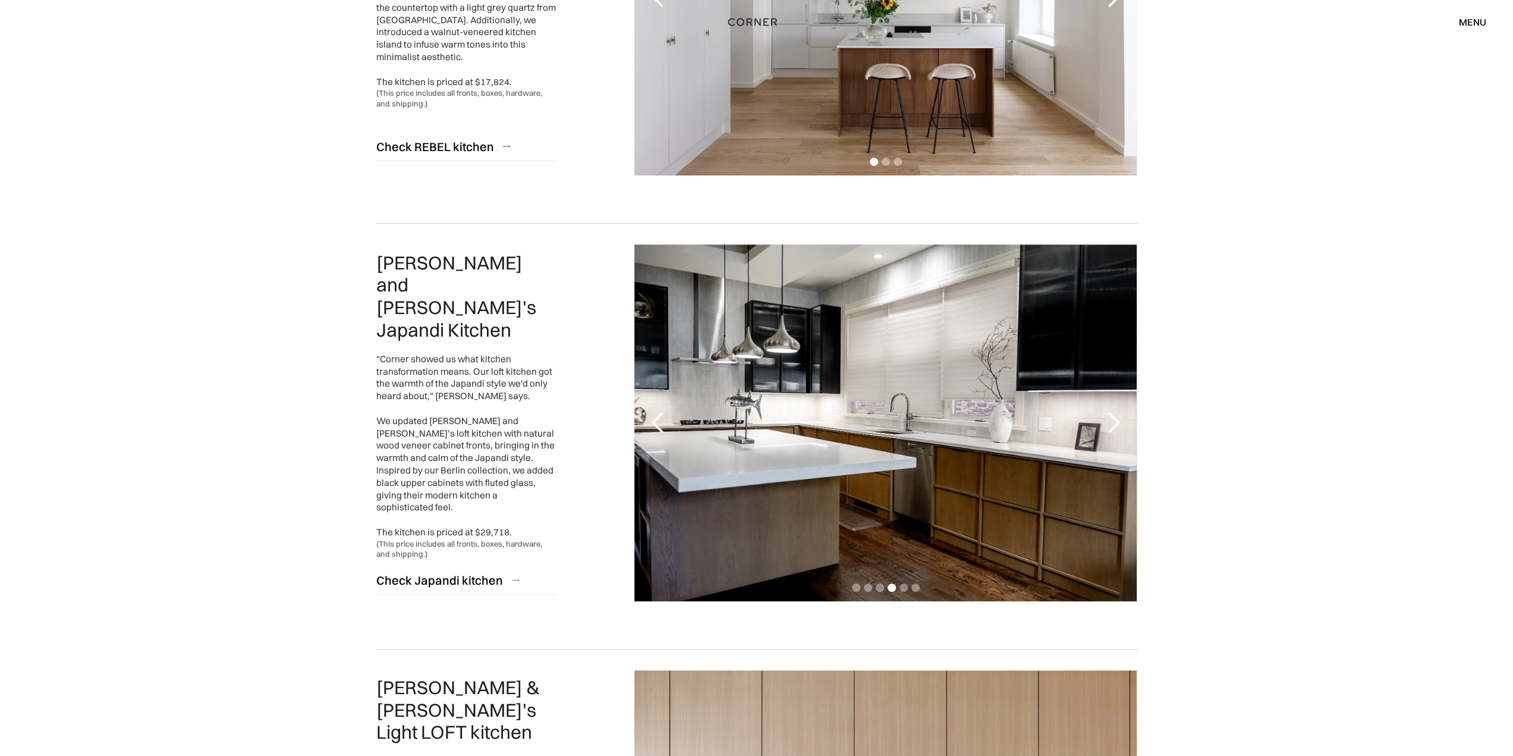
click at [1111, 426] on div "next slide" at bounding box center [1113, 423] width 24 height 24
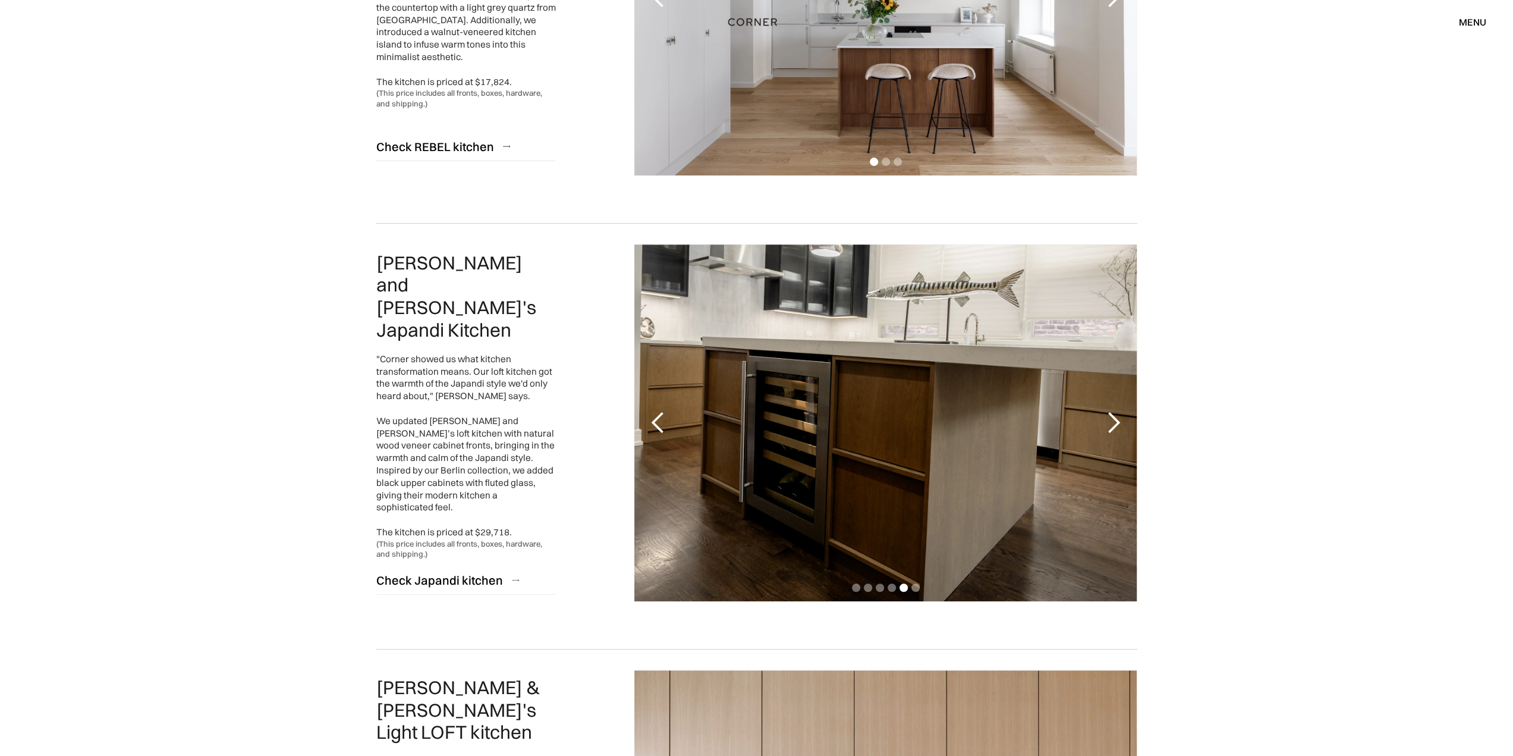
click at [1110, 427] on div "next slide" at bounding box center [1113, 423] width 24 height 24
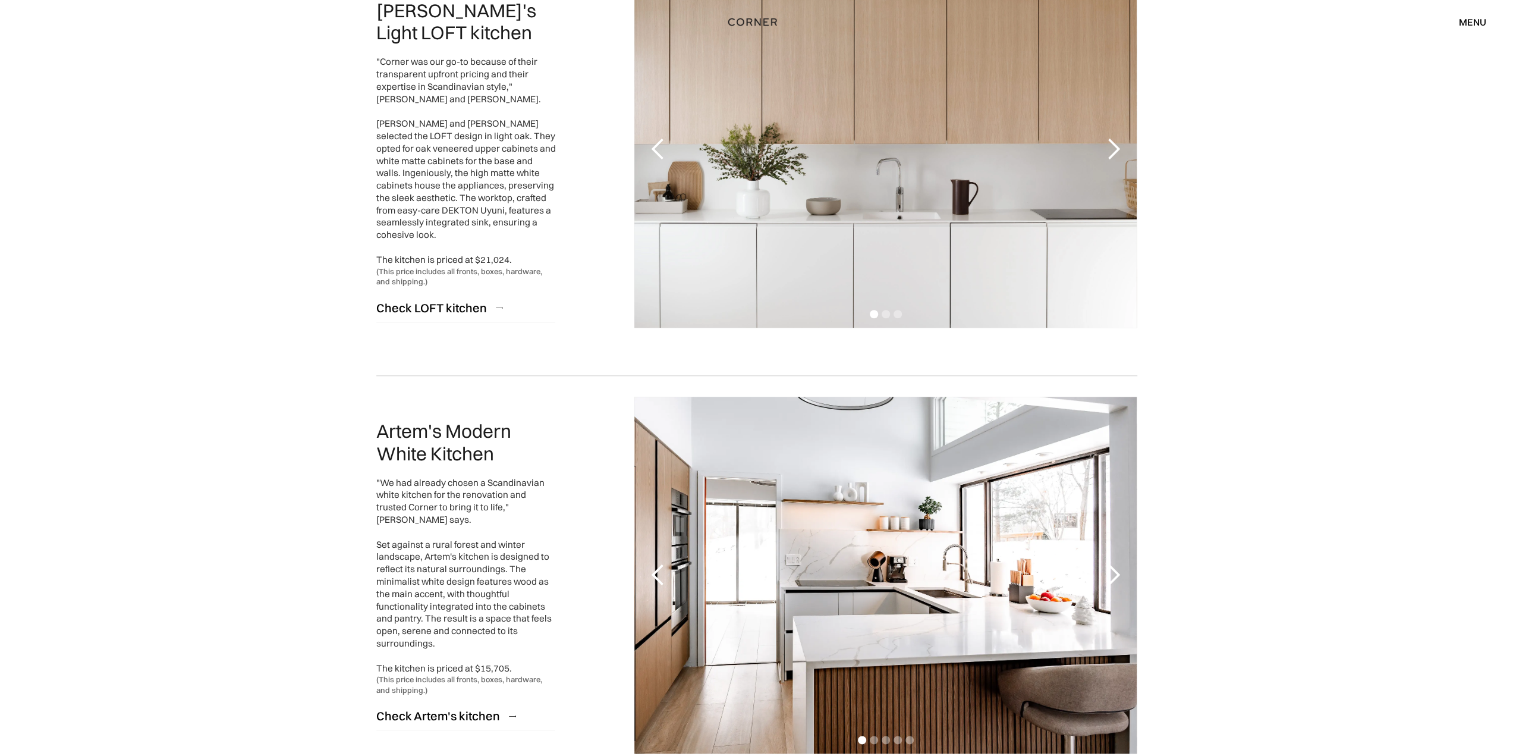
scroll to position [1249, 0]
